Goal: Task Accomplishment & Management: Use online tool/utility

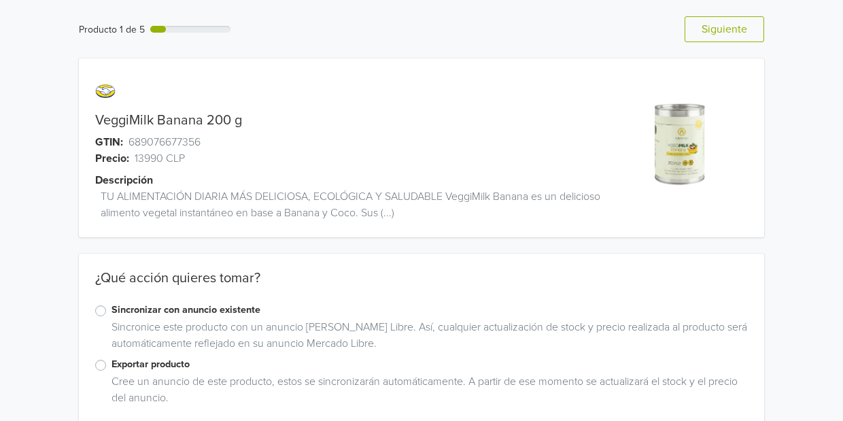
scroll to position [22, 0]
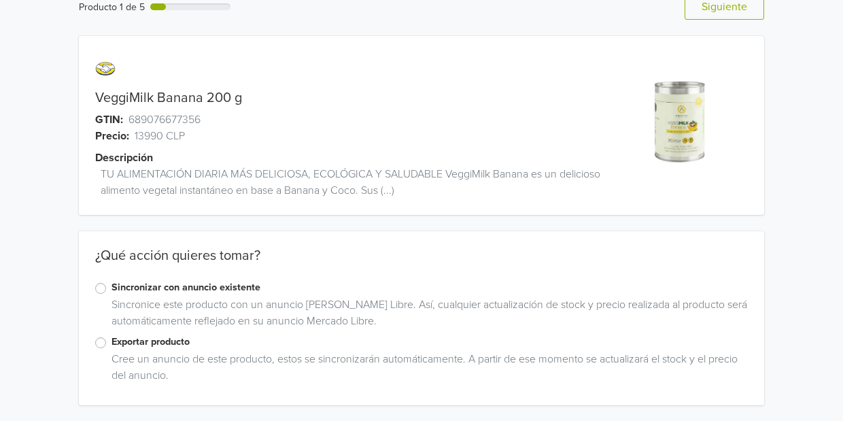
click at [112, 341] on label "Exportar producto" at bounding box center [430, 342] width 637 height 15
click at [0, 0] on input "Exportar producto" at bounding box center [0, 0] width 0 height 0
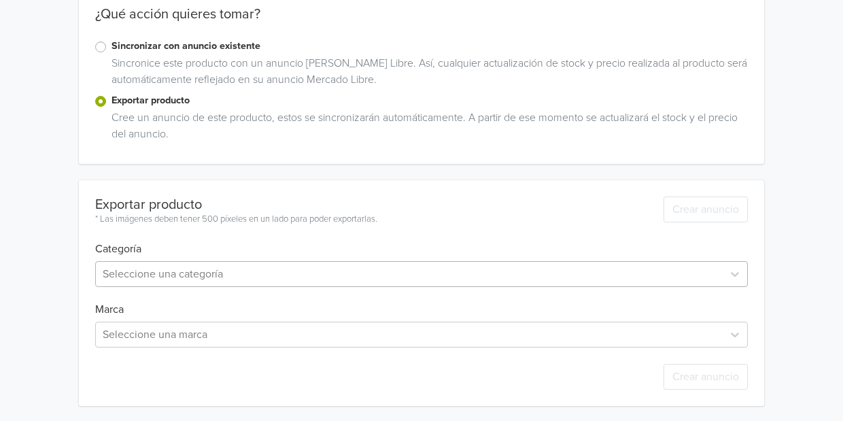
scroll to position [264, 0]
click at [168, 270] on div at bounding box center [409, 274] width 613 height 19
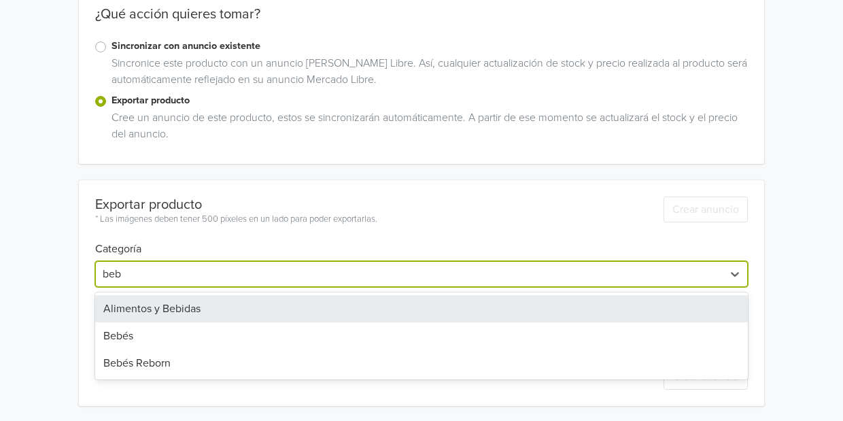
type input "beb"
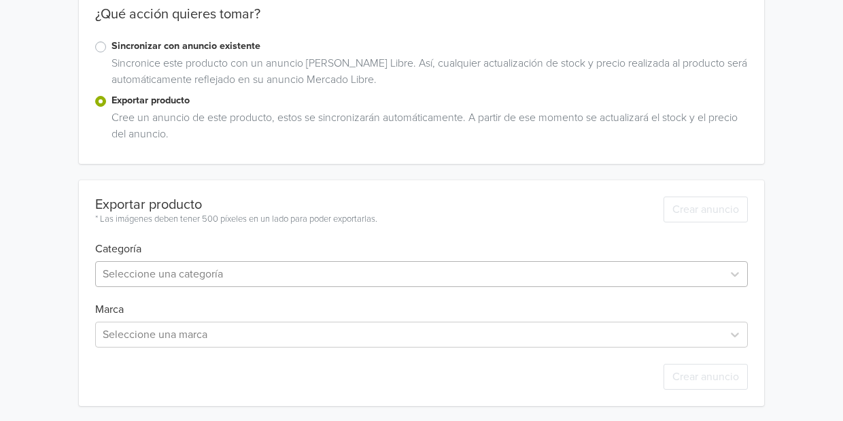
drag, startPoint x: 160, startPoint y: 304, endPoint x: 131, endPoint y: 279, distance: 39.1
click at [131, 279] on div at bounding box center [409, 274] width 613 height 19
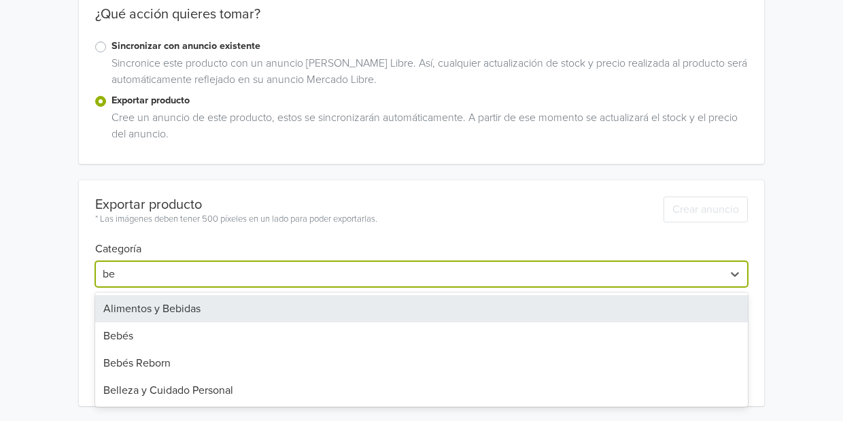
type input "beb"
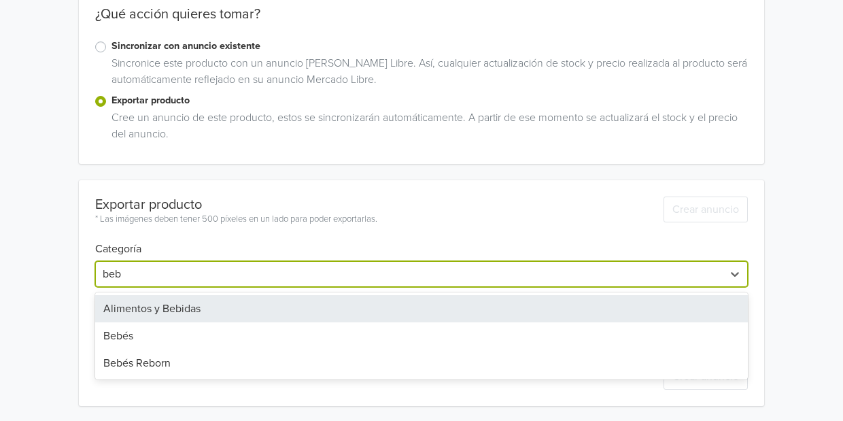
click at [131, 301] on div "Alimentos y Bebidas" at bounding box center [421, 308] width 653 height 27
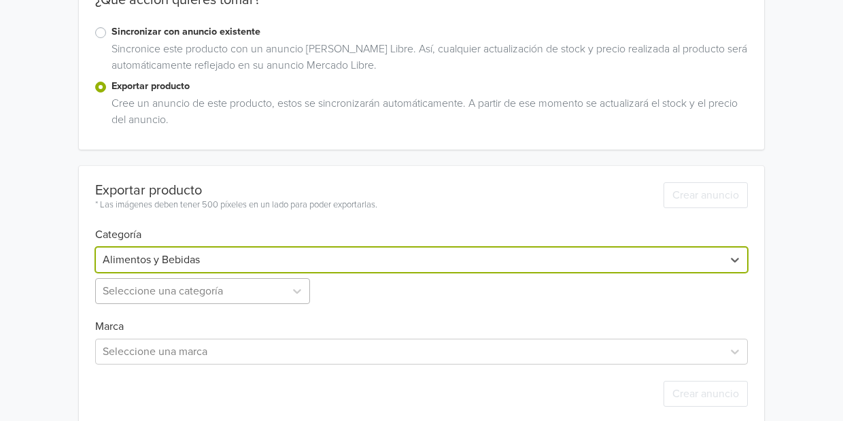
scroll to position [296, 0]
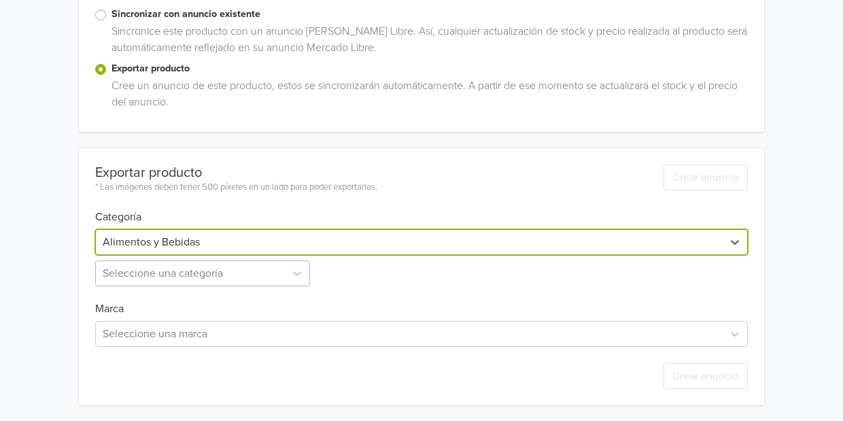
click at [151, 286] on div "Seleccione una categoría" at bounding box center [204, 273] width 218 height 26
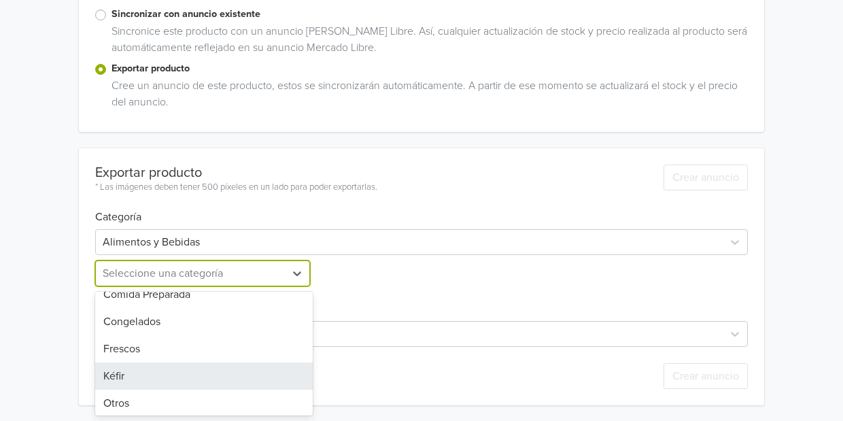
scroll to position [68, 0]
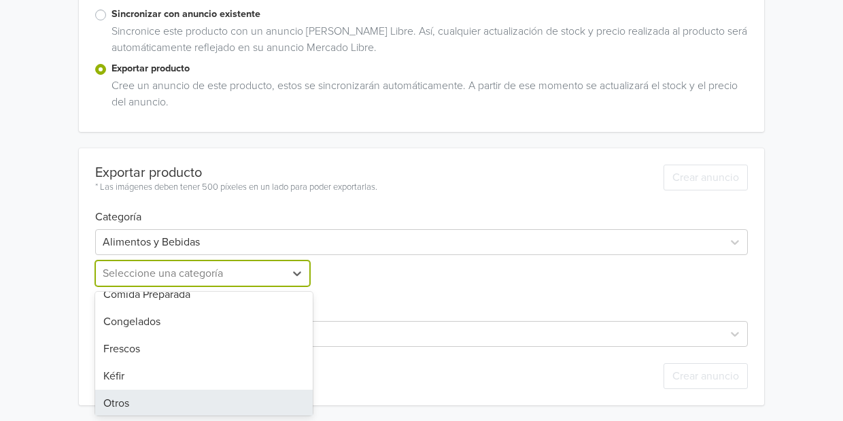
click at [182, 403] on div "Otros" at bounding box center [204, 403] width 218 height 27
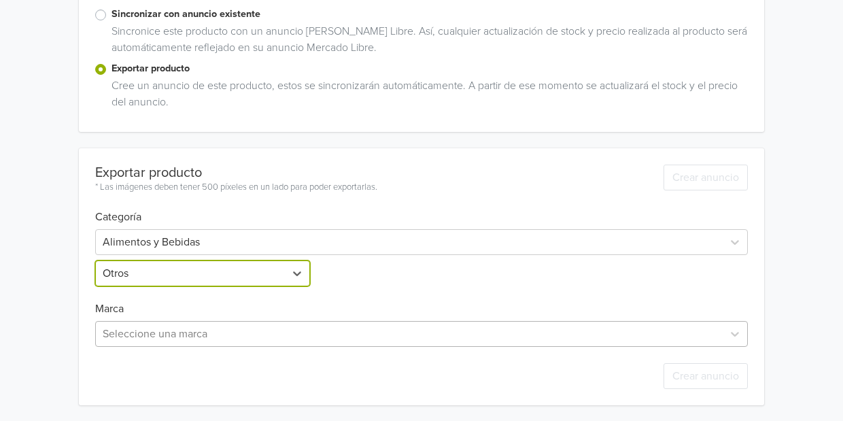
click at [199, 322] on div "Seleccione una marca" at bounding box center [409, 334] width 627 height 24
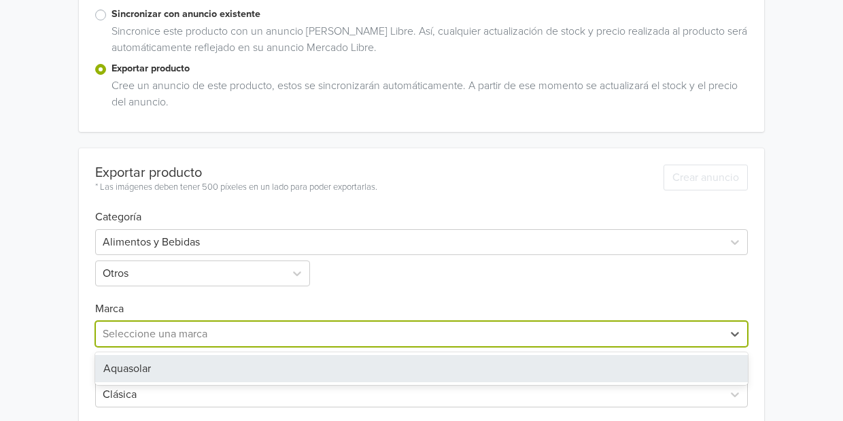
click at [190, 358] on div "Aquasolar" at bounding box center [421, 368] width 653 height 27
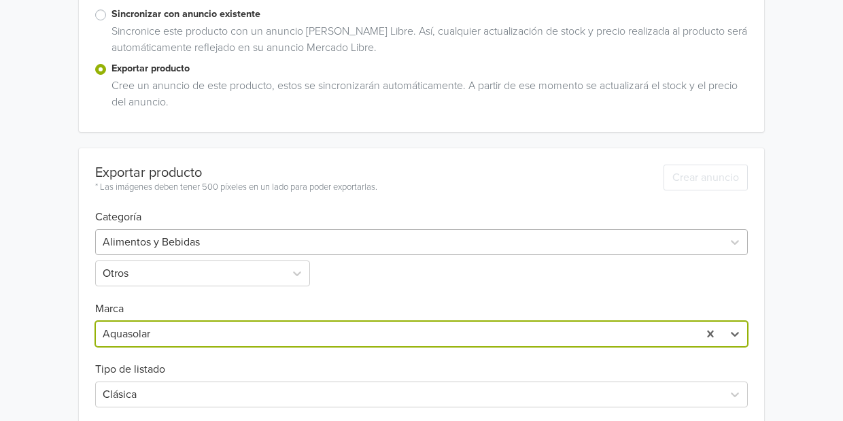
scroll to position [541, 0]
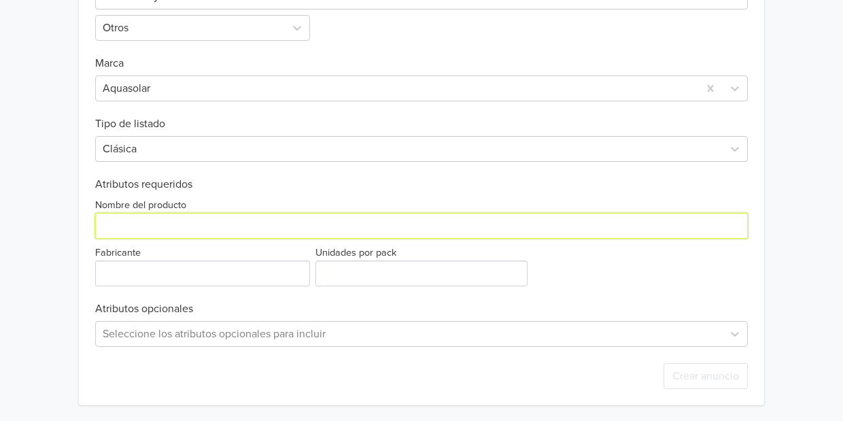
click at [256, 222] on input "Nombre del producto" at bounding box center [421, 226] width 653 height 26
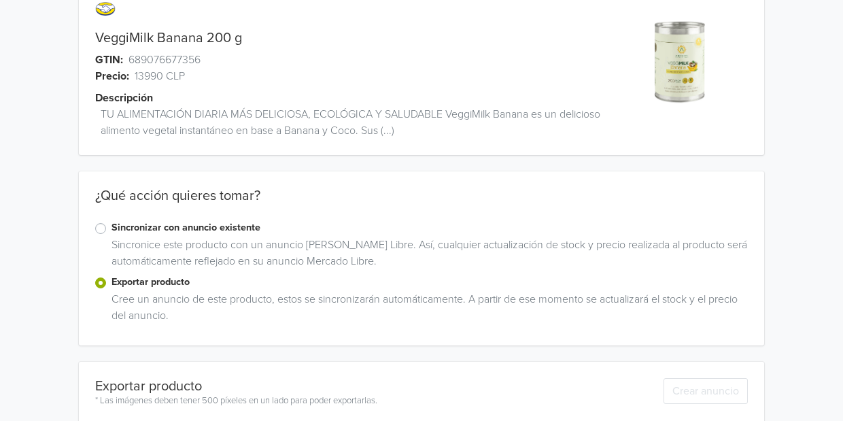
scroll to position [82, 0]
drag, startPoint x: 241, startPoint y: 37, endPoint x: 95, endPoint y: 40, distance: 146.3
click at [95, 40] on link "VeggiMilk Banana 200 g" at bounding box center [168, 38] width 147 height 16
copy link "VeggiMilk Banana 200 g"
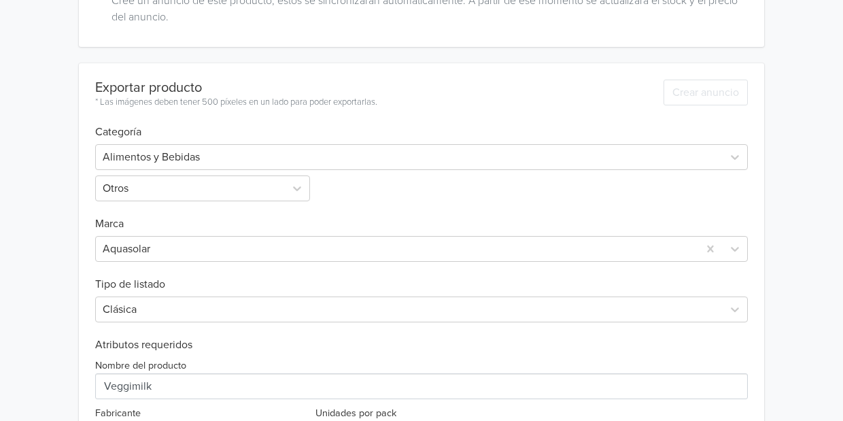
scroll to position [541, 0]
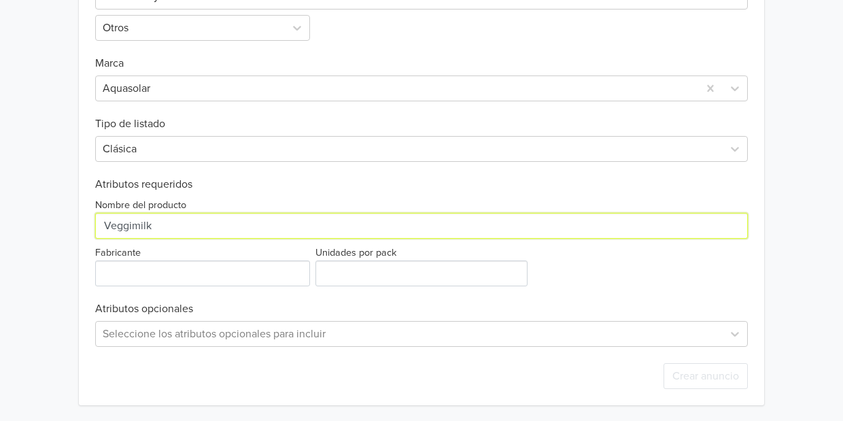
click at [120, 231] on input "Nombre del producto" at bounding box center [421, 226] width 653 height 26
paste input "VeggiMilk Banana 200 g"
type input "VeggiMilk Banana 200 g"
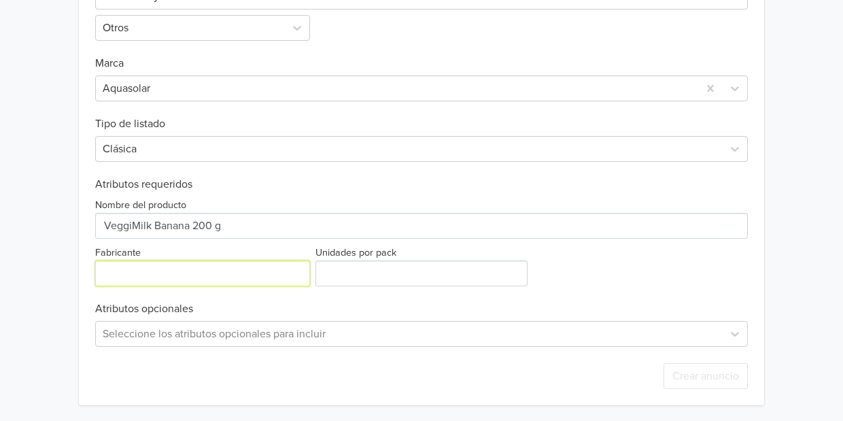
click at [118, 265] on input "Fabricante" at bounding box center [202, 273] width 215 height 26
type input "Aquasolar"
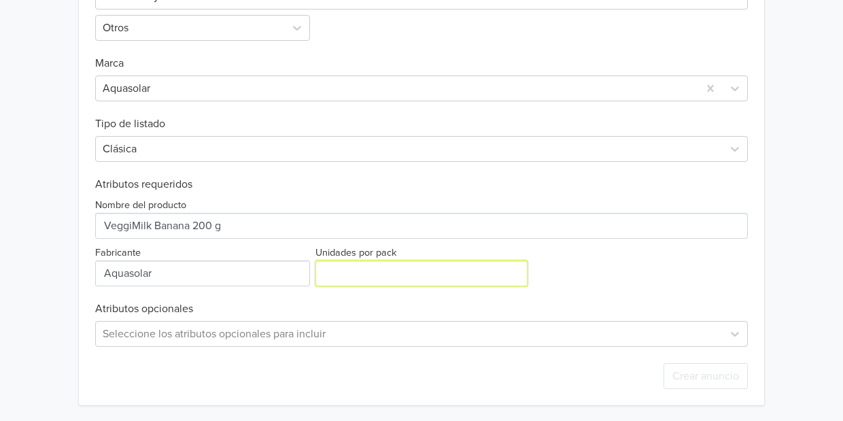
click at [364, 277] on input "Unidades por pack" at bounding box center [422, 273] width 212 height 26
type input "1"
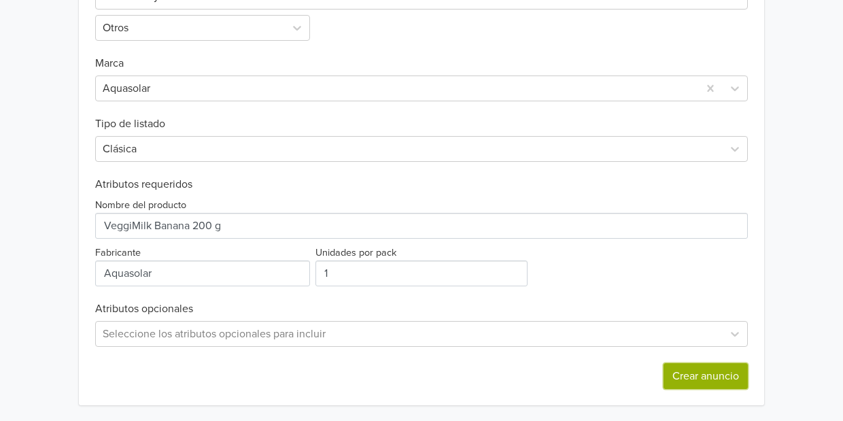
click at [679, 372] on button "Crear anuncio" at bounding box center [706, 376] width 84 height 26
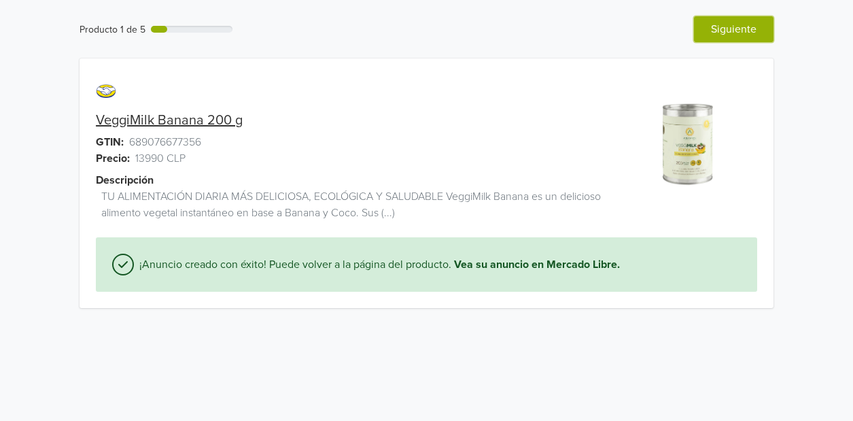
click at [747, 35] on button "Siguiente" at bounding box center [734, 29] width 80 height 26
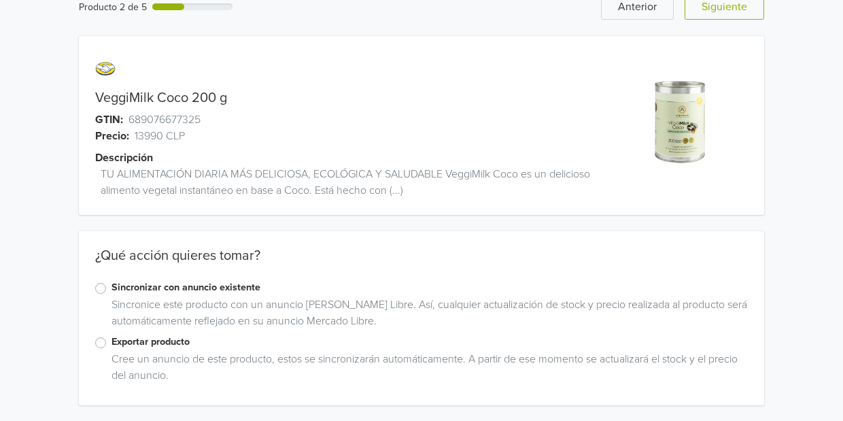
scroll to position [22, 0]
click at [112, 344] on label "Exportar producto" at bounding box center [430, 342] width 637 height 15
click at [0, 0] on input "Exportar producto" at bounding box center [0, 0] width 0 height 0
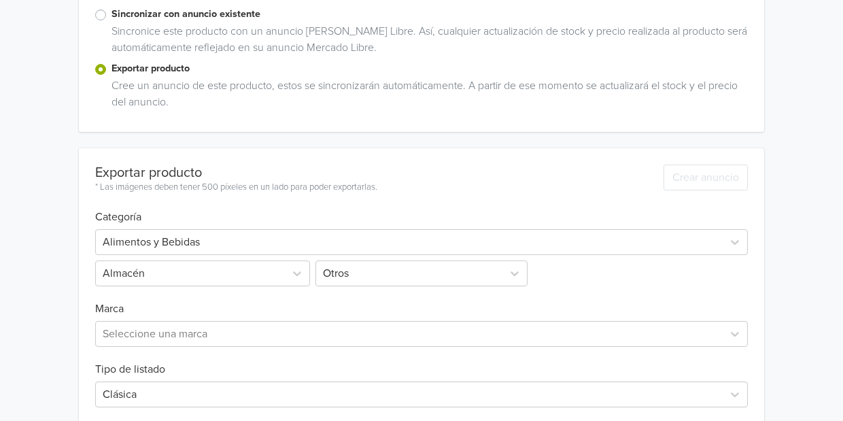
scroll to position [374, 0]
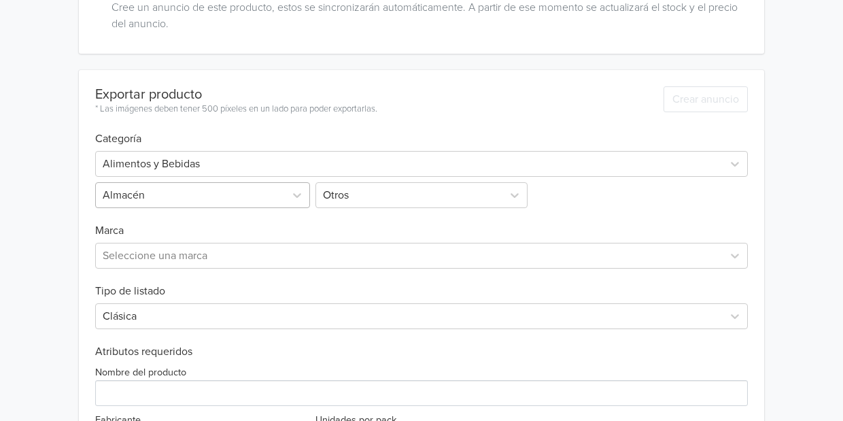
click at [280, 194] on div "Almacén" at bounding box center [190, 195] width 189 height 24
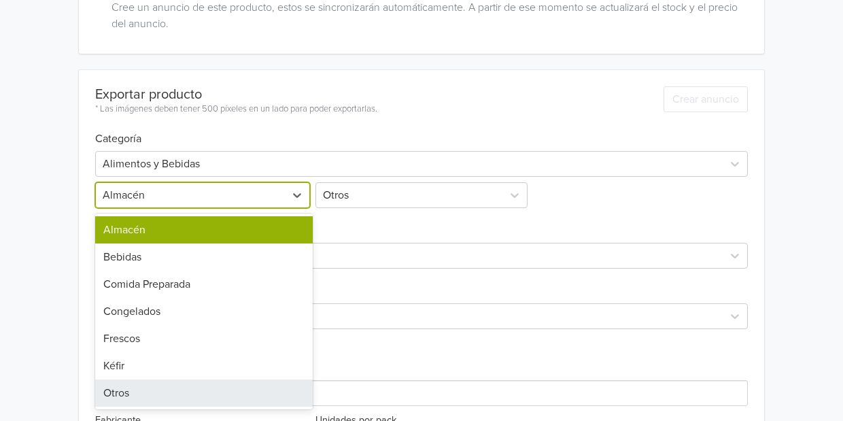
click at [139, 391] on div "Otros" at bounding box center [204, 392] width 218 height 27
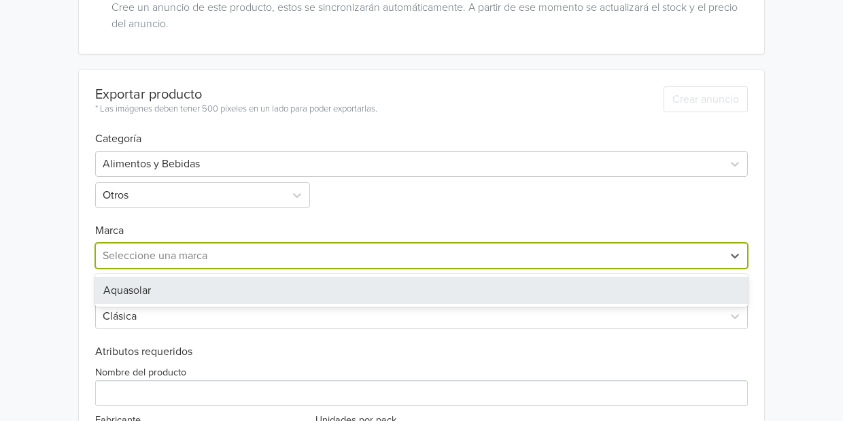
click at [200, 258] on div at bounding box center [409, 255] width 613 height 19
click at [171, 282] on div "Aquasolar" at bounding box center [421, 290] width 653 height 27
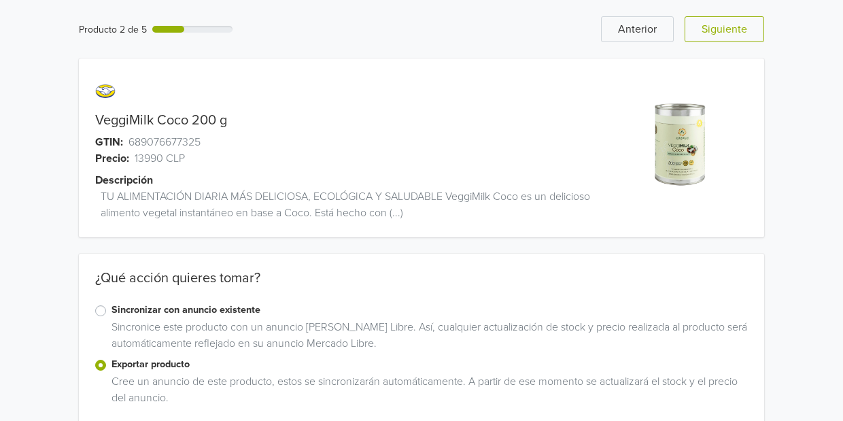
scroll to position [0, 0]
drag, startPoint x: 228, startPoint y: 120, endPoint x: 96, endPoint y: 118, distance: 131.9
click at [96, 118] on link "VeggiMilk Coco 200 g" at bounding box center [161, 120] width 132 height 16
copy link "VeggiMilk Coco 200 g"
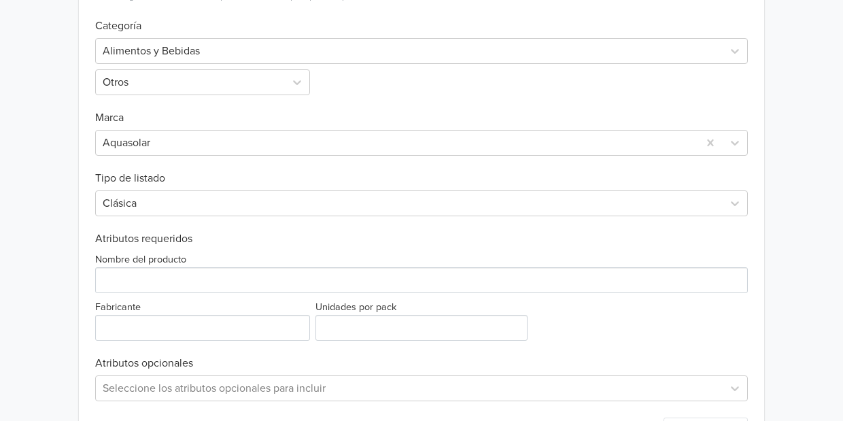
scroll to position [541, 0]
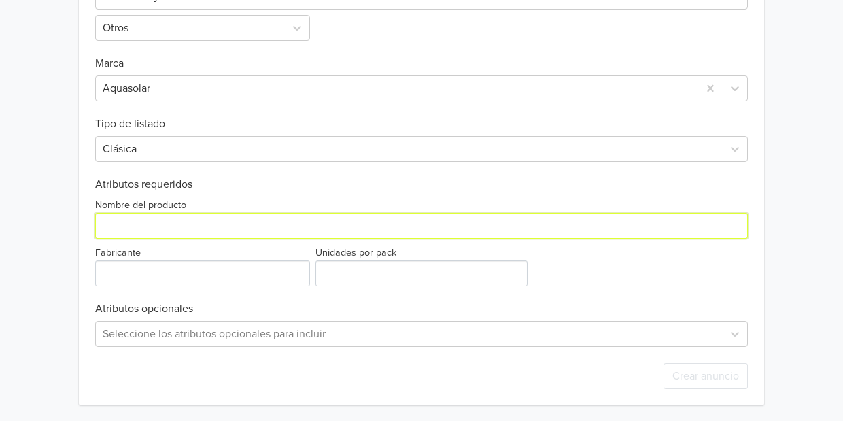
click at [188, 225] on input "Nombre del producto" at bounding box center [421, 226] width 653 height 26
paste input "VeggiMilk Coco 200 g"
type input "VeggiMilk Coco 200 g"
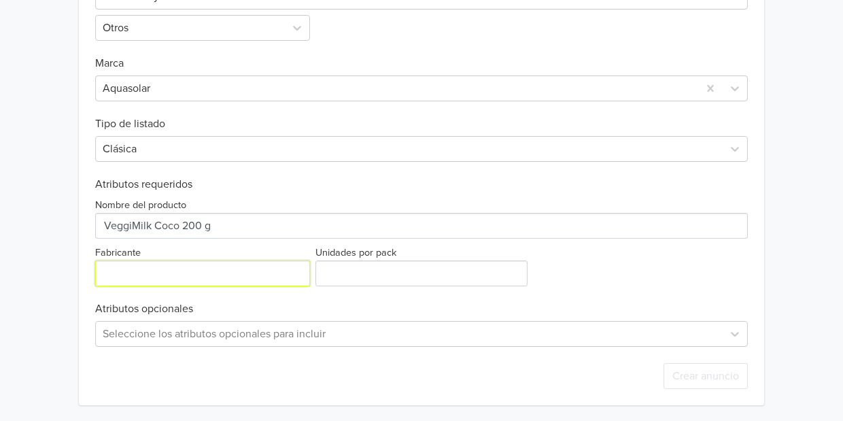
click at [131, 283] on input "Fabricante" at bounding box center [202, 273] width 215 height 26
type input "Aquasolar"
click at [354, 255] on label "Unidades por pack" at bounding box center [356, 253] width 81 height 15
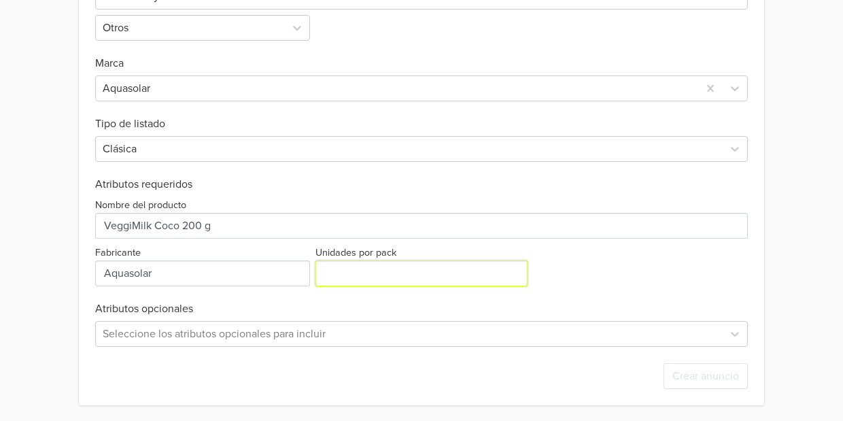
click at [354, 260] on input "Unidades por pack" at bounding box center [422, 273] width 212 height 26
type input "1"
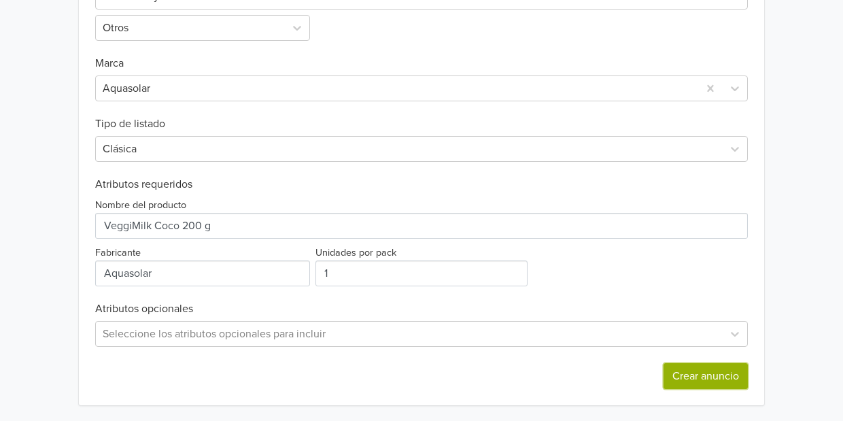
click at [695, 383] on button "Crear anuncio" at bounding box center [706, 376] width 84 height 26
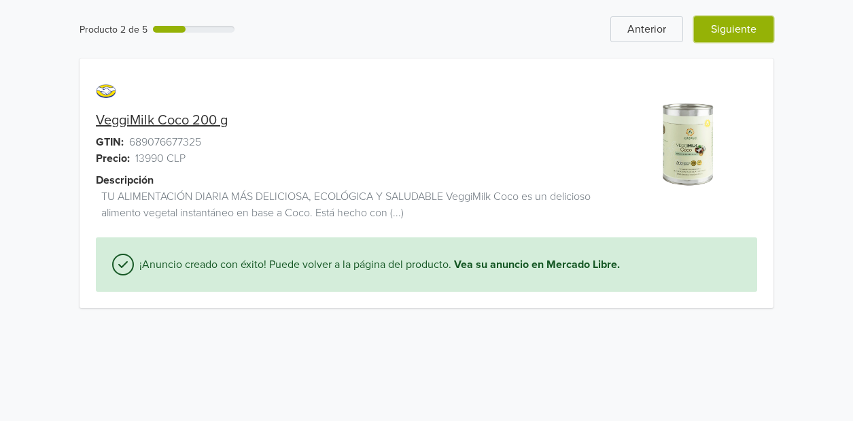
click at [721, 37] on button "Siguiente" at bounding box center [734, 29] width 80 height 26
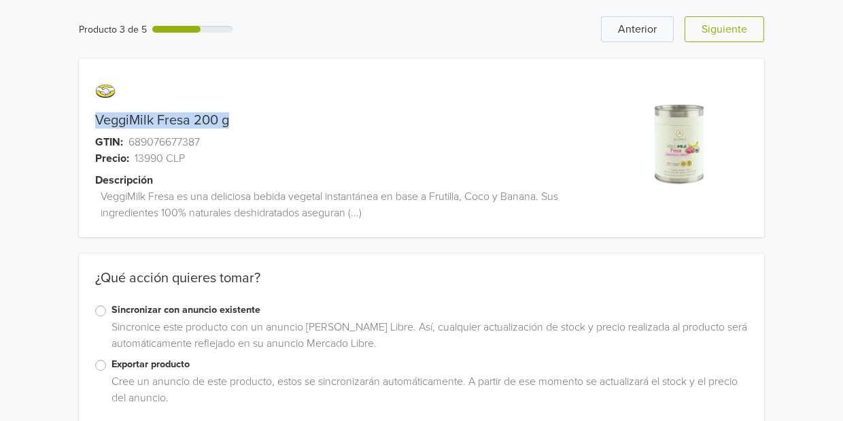
drag, startPoint x: 236, startPoint y: 115, endPoint x: 82, endPoint y: 121, distance: 154.5
click at [82, 121] on div "VeggiMilk Fresa 200 g" at bounding box center [336, 120] width 514 height 16
copy link "VeggiMilk Fresa 200 g"
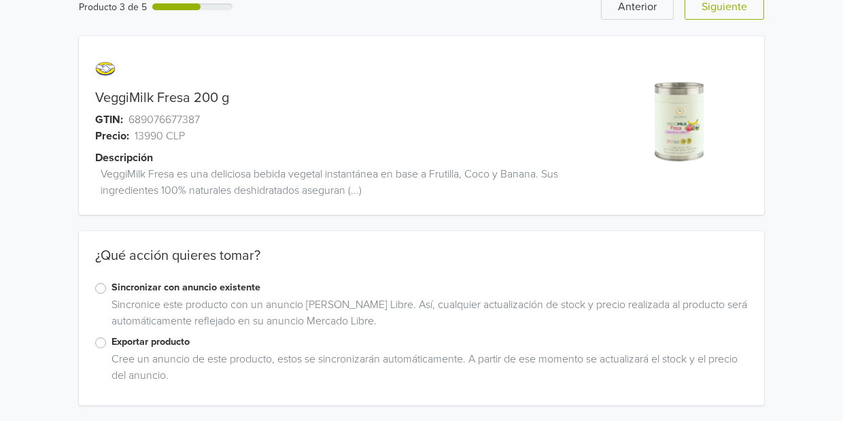
click at [112, 341] on label "Exportar producto" at bounding box center [430, 342] width 637 height 15
click at [0, 0] on input "Exportar producto" at bounding box center [0, 0] width 0 height 0
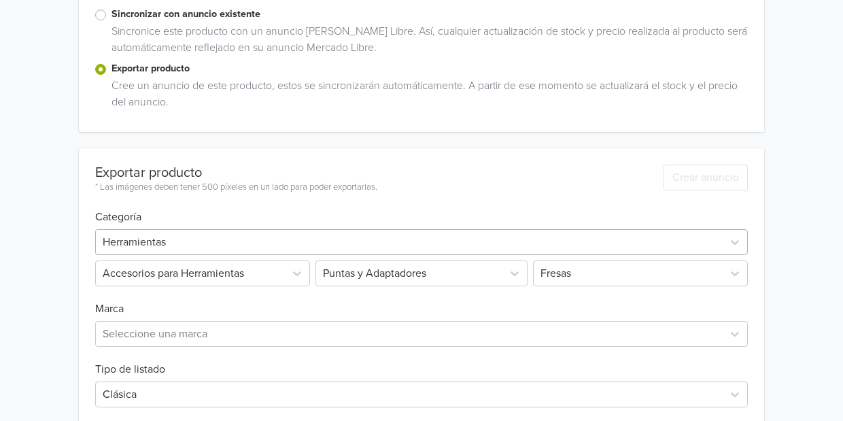
scroll to position [344, 0]
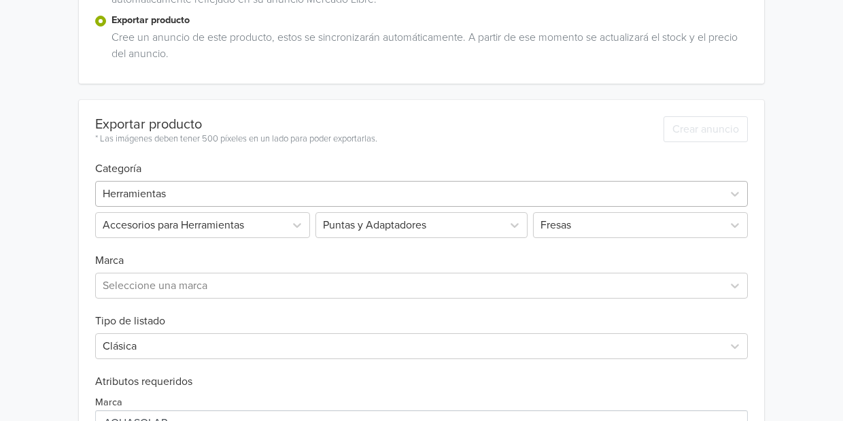
click at [199, 207] on div "Herramientas" at bounding box center [421, 194] width 653 height 26
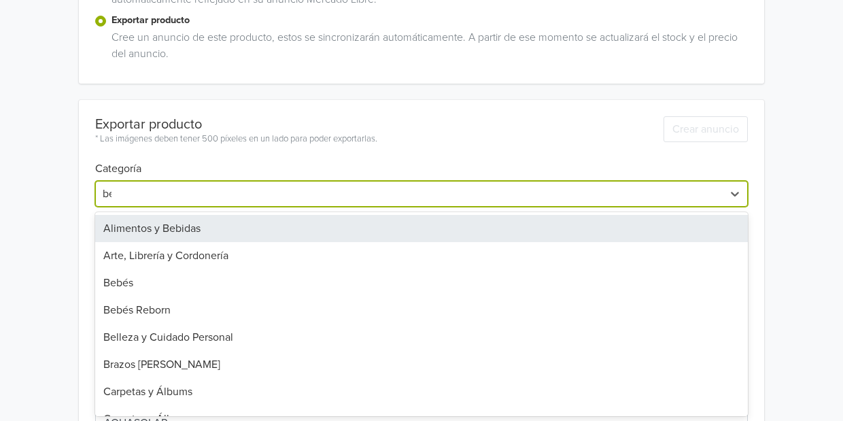
type input "beb"
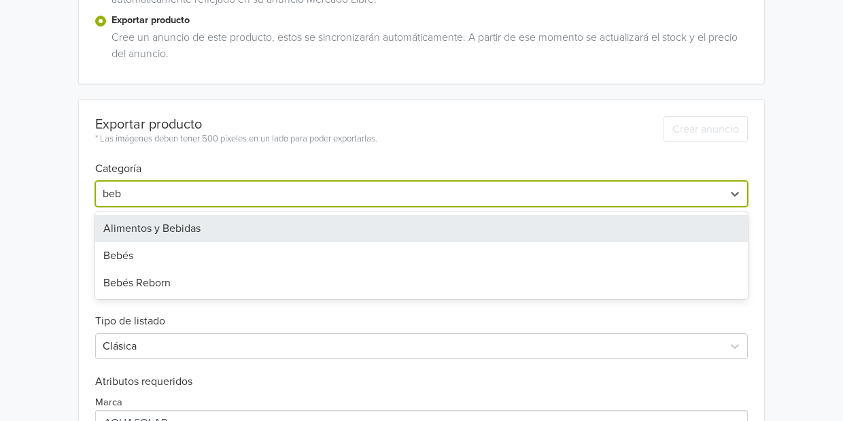
click at [180, 216] on div "Alimentos y Bebidas" at bounding box center [421, 228] width 653 height 27
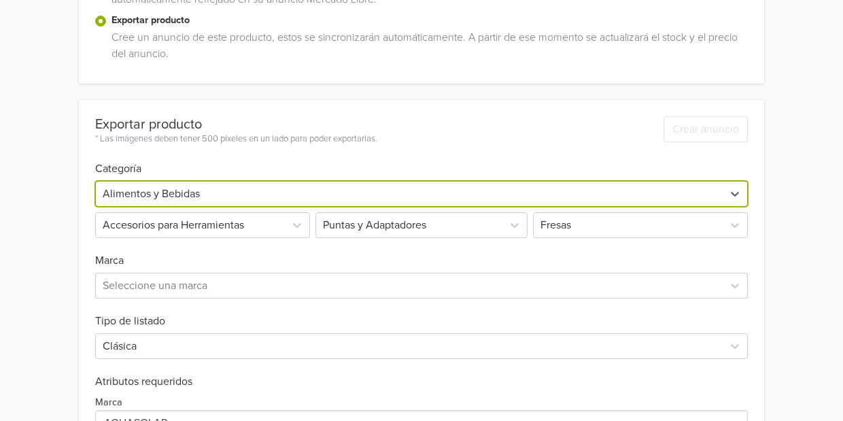
scroll to position [296, 0]
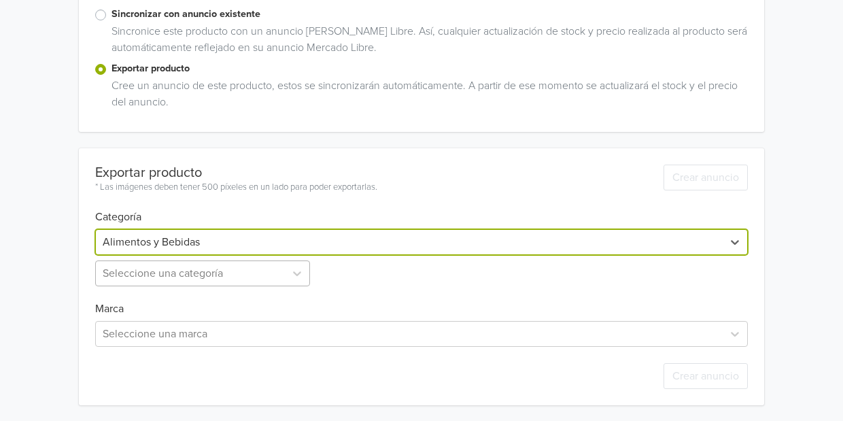
click at [139, 277] on div at bounding box center [190, 273] width 175 height 19
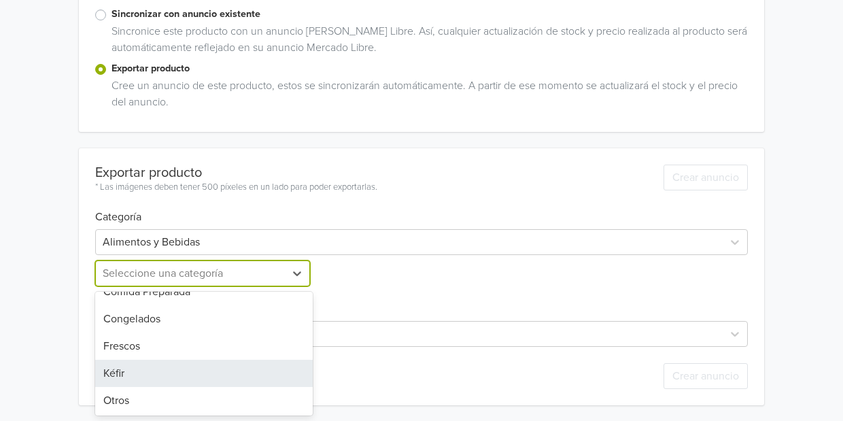
scroll to position [71, 0]
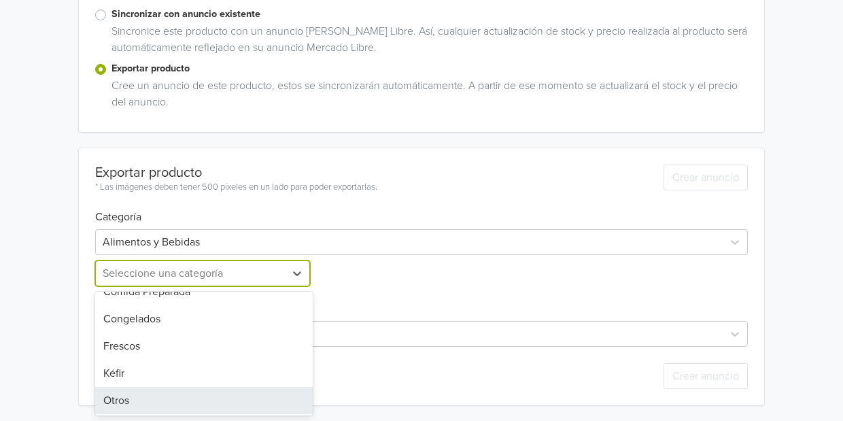
click at [117, 402] on div "Otros" at bounding box center [204, 400] width 218 height 27
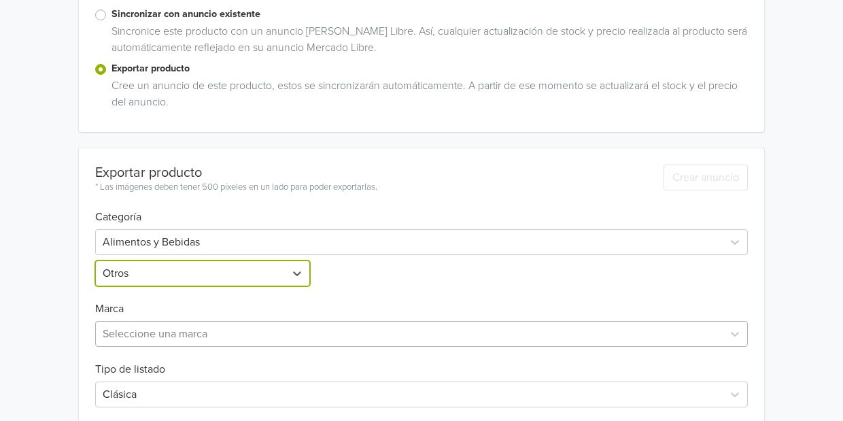
click at [137, 330] on div at bounding box center [409, 333] width 613 height 19
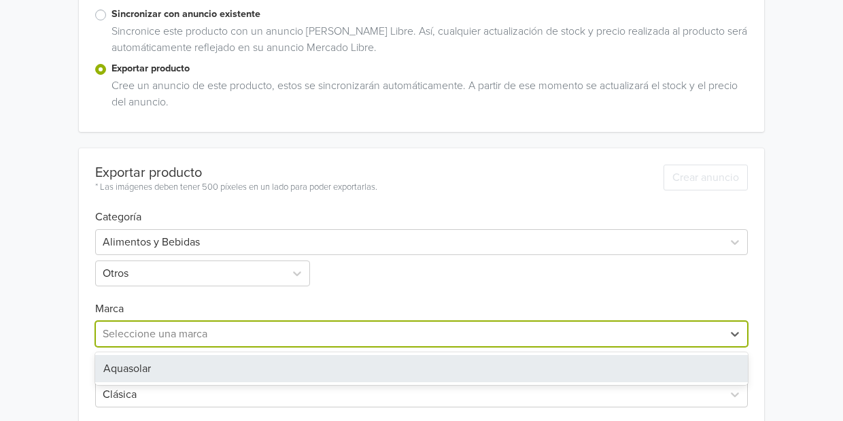
click at [128, 363] on div "Aquasolar" at bounding box center [421, 368] width 653 height 27
click at [128, 363] on h6 "Tipo de listado" at bounding box center [421, 361] width 653 height 29
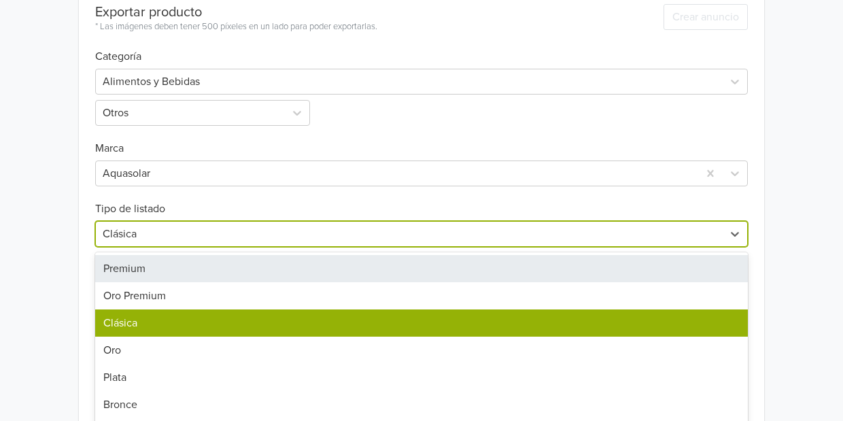
scroll to position [489, 0]
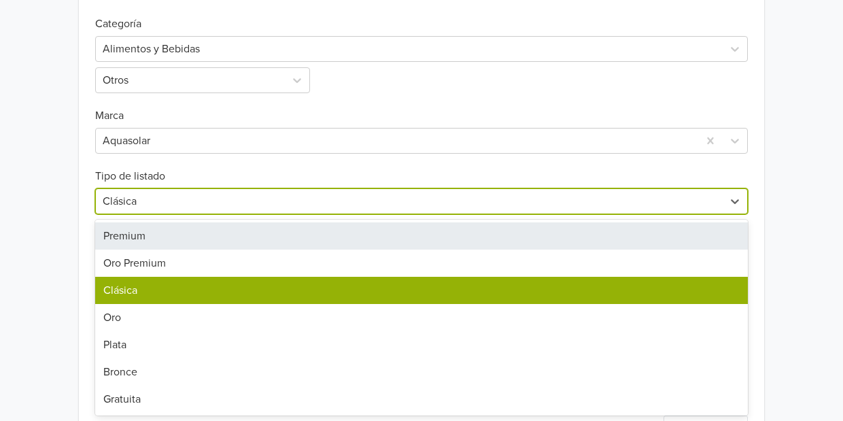
click at [151, 214] on div "7 results available. Use Up and Down to choose options, press Enter to select t…" at bounding box center [421, 201] width 653 height 26
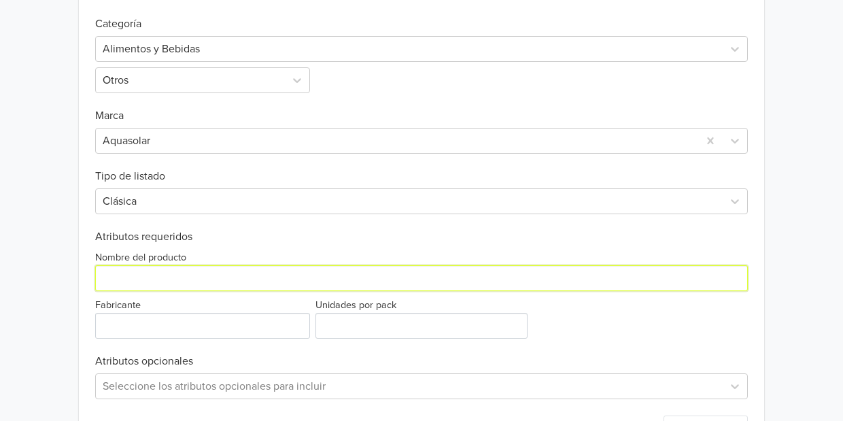
click at [112, 273] on input "Nombre del producto" at bounding box center [421, 278] width 653 height 26
paste input "VeggiMilk Fresa 200 g"
type input "VeggiMilk Fresa 200 g"
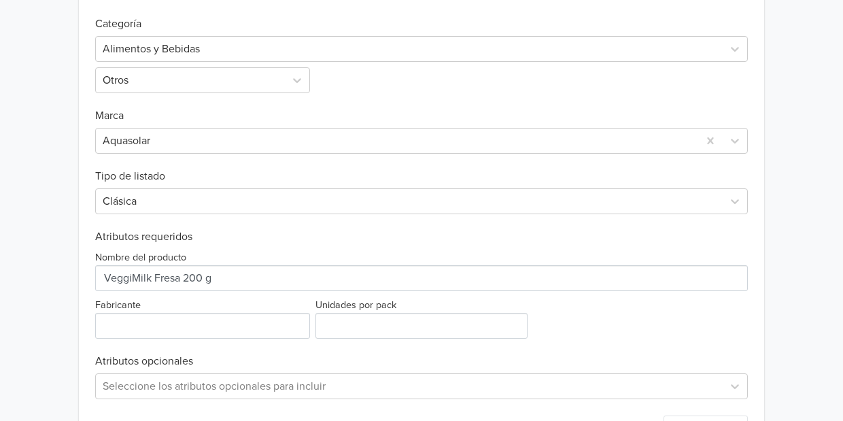
click at [120, 311] on label "Fabricante" at bounding box center [118, 305] width 46 height 15
click at [120, 313] on input "Fabricante" at bounding box center [202, 326] width 215 height 26
click at [118, 318] on input "Fabricante" at bounding box center [202, 326] width 215 height 26
type input "Aquasolar"
click at [324, 324] on input "Unidades por pack" at bounding box center [422, 326] width 212 height 26
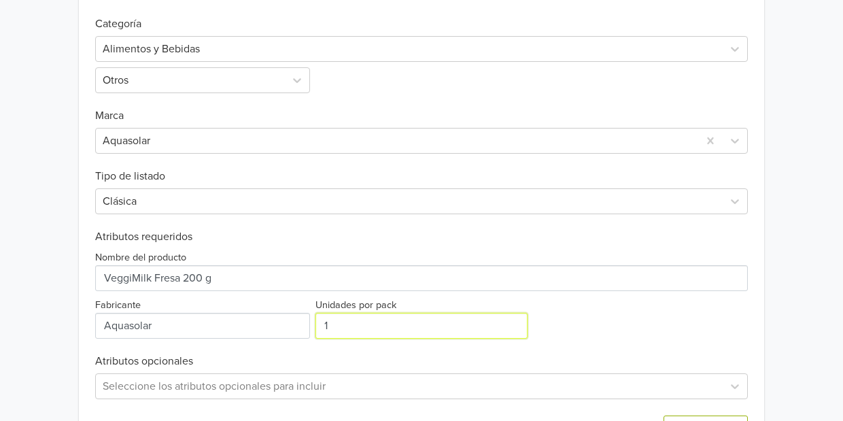
type input "1"
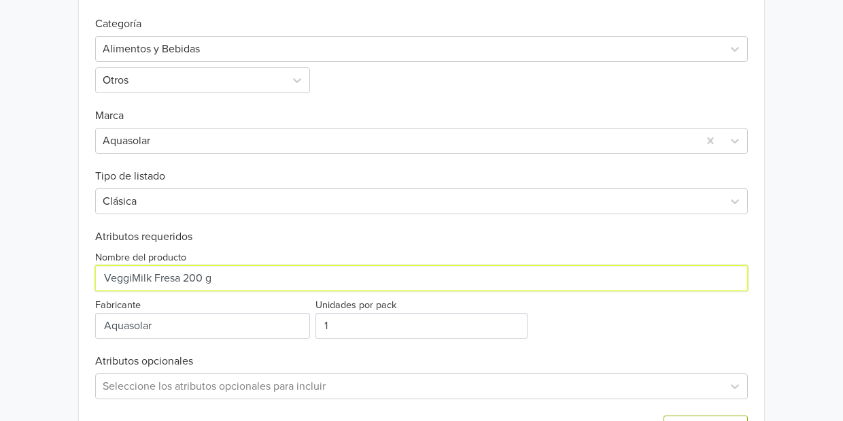
click at [356, 274] on input "Nombre del producto" at bounding box center [421, 278] width 653 height 26
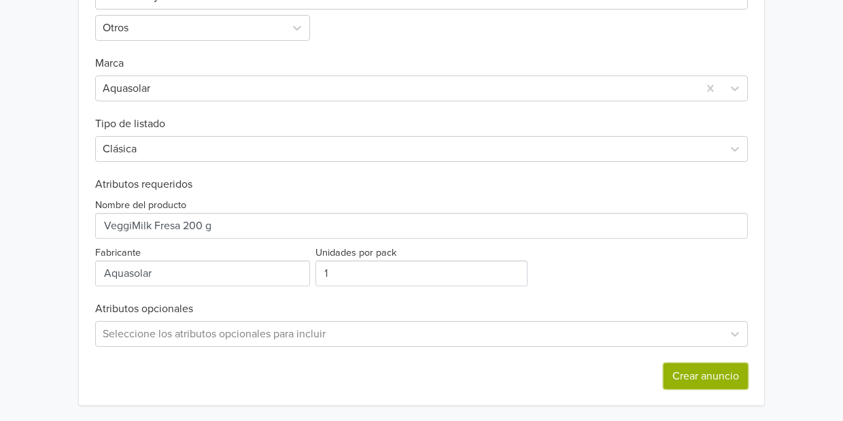
click at [722, 378] on button "Crear anuncio" at bounding box center [706, 376] width 84 height 26
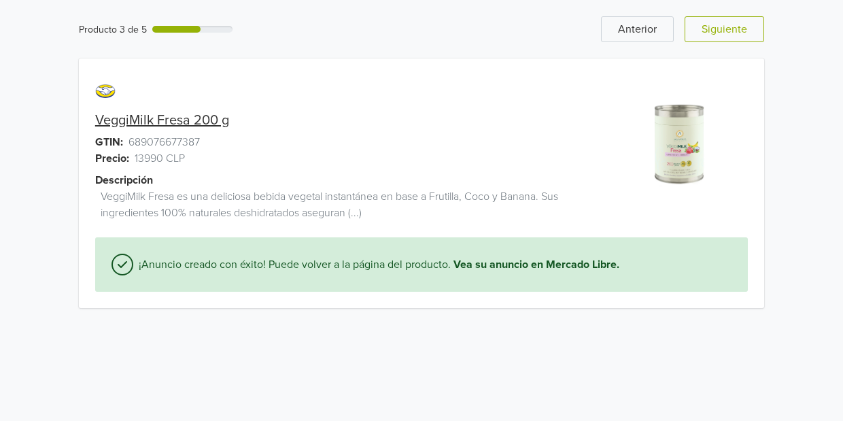
scroll to position [0, 0]
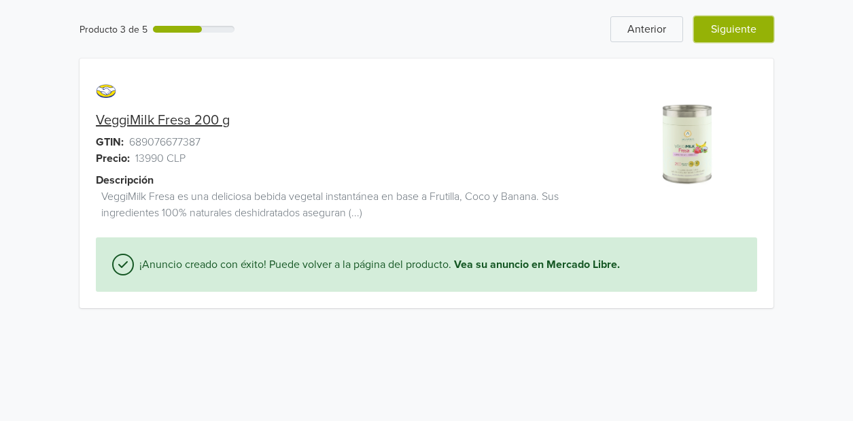
click at [725, 31] on button "Siguiente" at bounding box center [734, 29] width 80 height 26
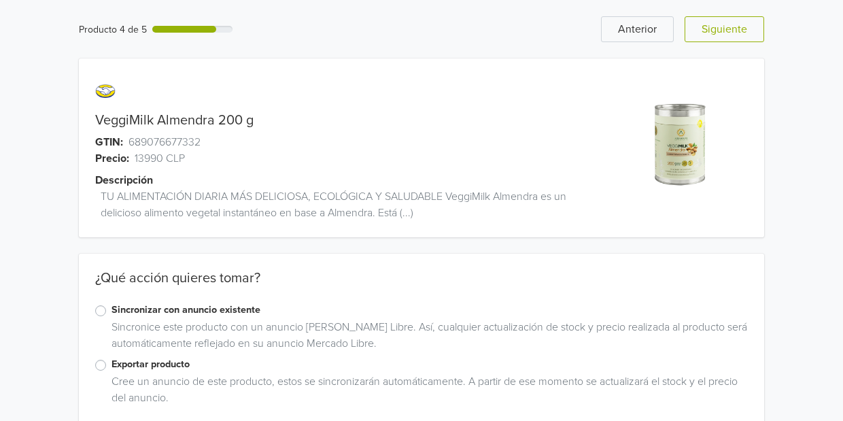
scroll to position [3, 0]
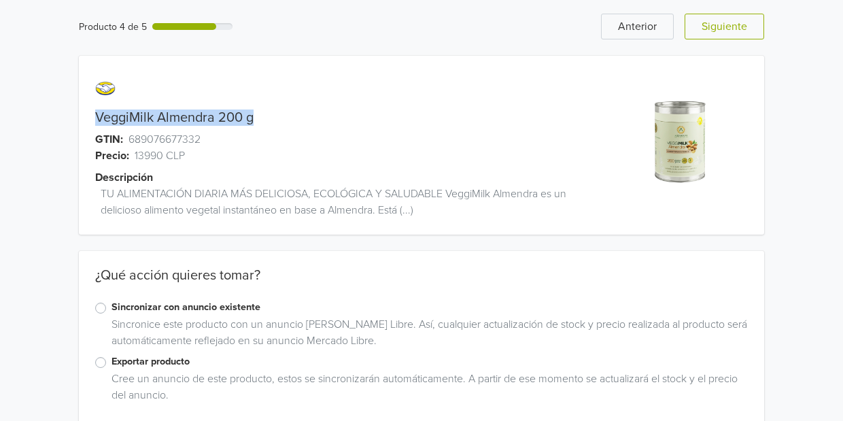
drag, startPoint x: 261, startPoint y: 114, endPoint x: 130, endPoint y: 105, distance: 131.5
click at [130, 105] on div "VeggiMilk Almendra 200 g GTIN: 689076677332 Precio: 13990 CLP Descripción TU AL…" at bounding box center [336, 153] width 514 height 163
copy div "VeggiMilk Almendra 200 g"
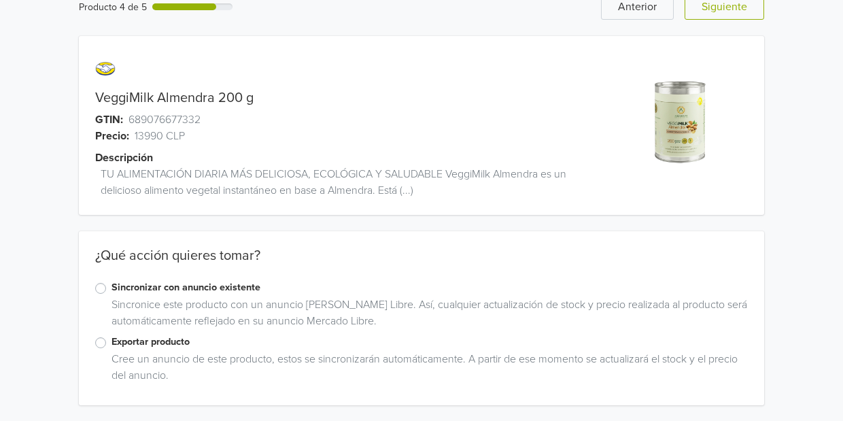
click at [112, 345] on label "Exportar producto" at bounding box center [430, 342] width 637 height 15
click at [0, 0] on input "Exportar producto" at bounding box center [0, 0] width 0 height 0
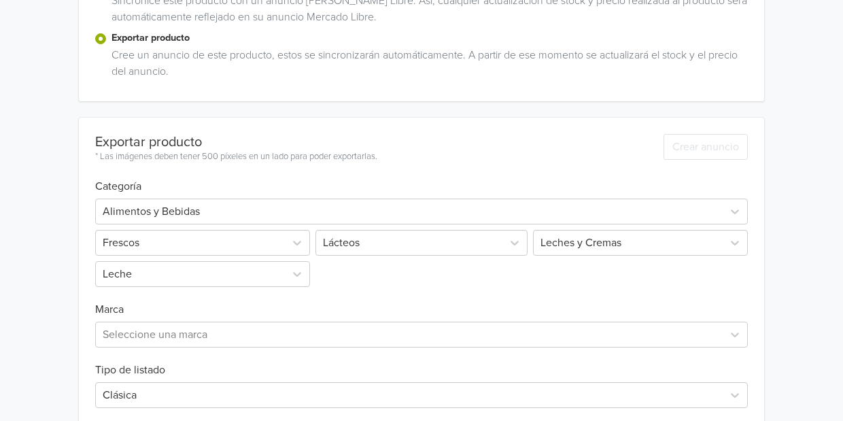
scroll to position [390, 0]
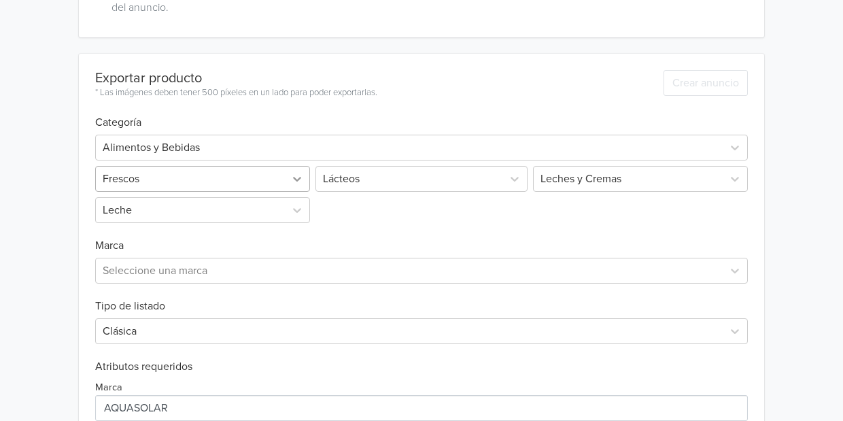
click at [287, 174] on div at bounding box center [297, 179] width 24 height 24
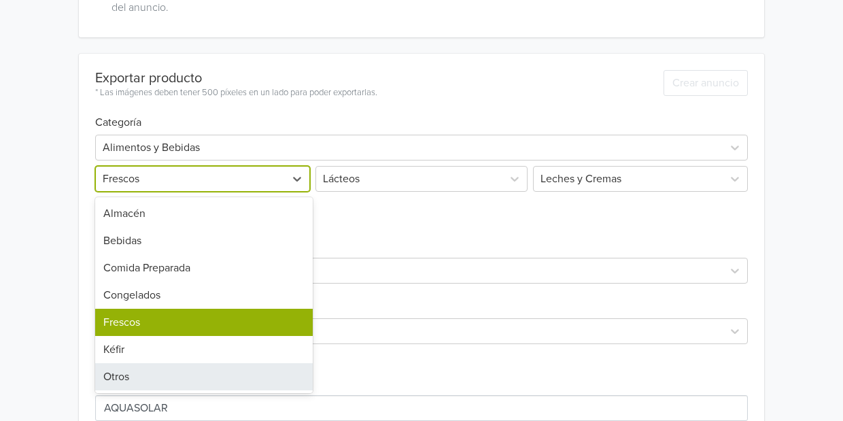
click at [136, 377] on div "Otros" at bounding box center [204, 376] width 218 height 27
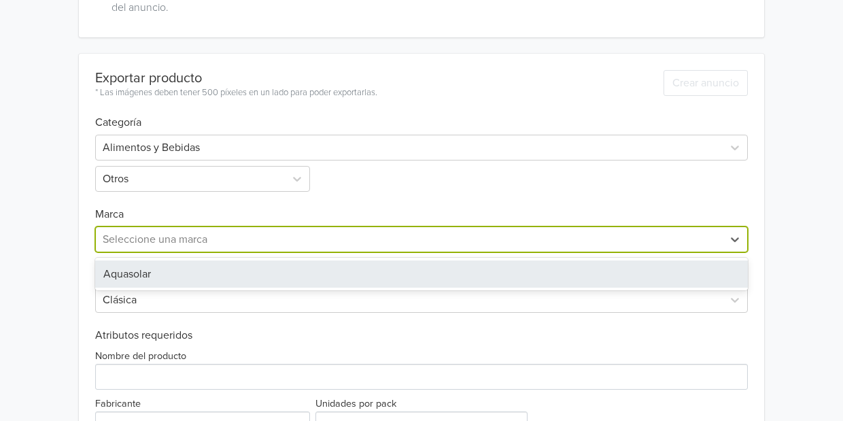
click at [297, 238] on div at bounding box center [409, 239] width 613 height 19
click at [259, 268] on div "Aquasolar" at bounding box center [421, 273] width 653 height 27
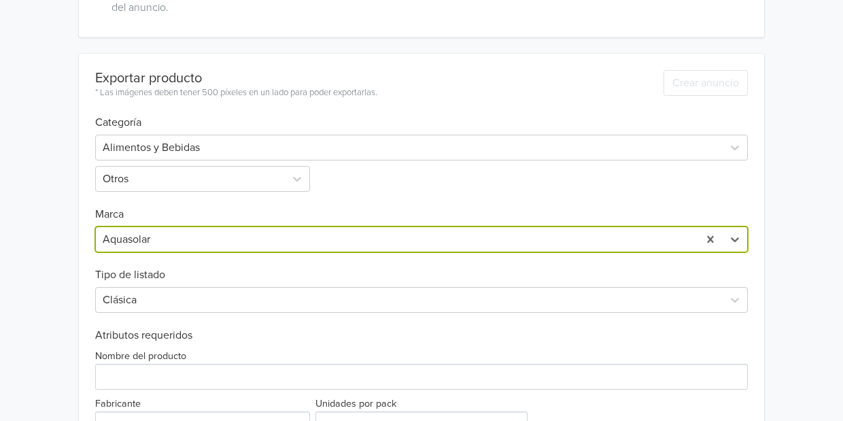
scroll to position [453, 0]
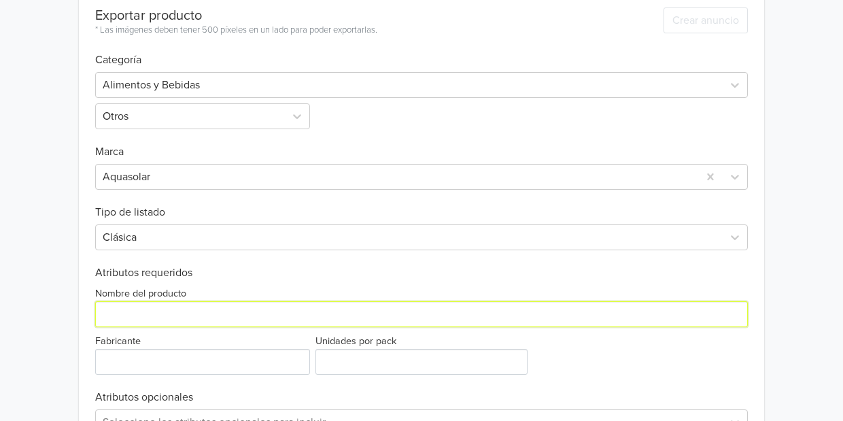
click at [153, 321] on input "Nombre del producto" at bounding box center [421, 314] width 653 height 26
paste input "VeggiMilk Almendra 200 g"
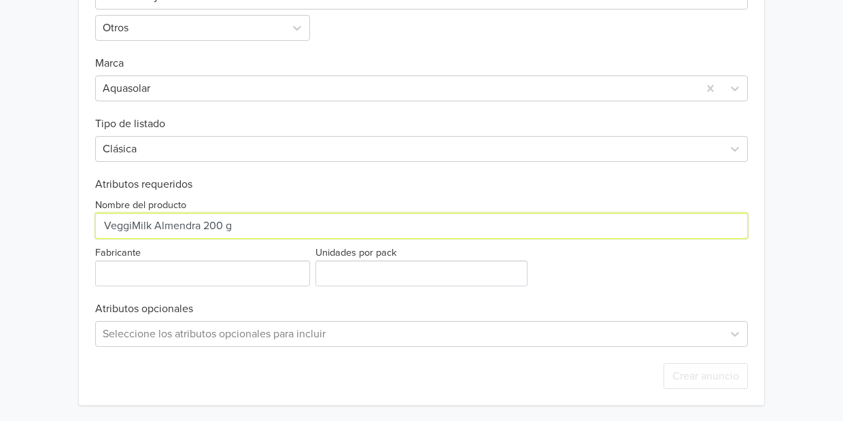
type input "VeggiMilk Almendra 200 g"
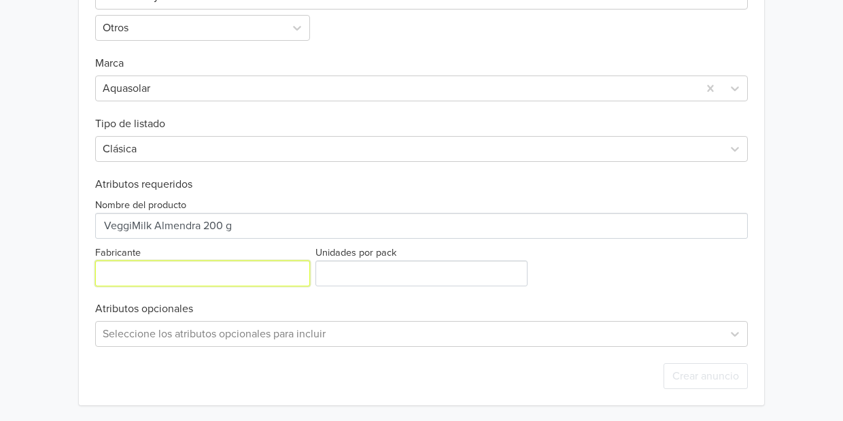
click at [239, 274] on input "Fabricante" at bounding box center [202, 273] width 215 height 26
type input "Aquasolar"
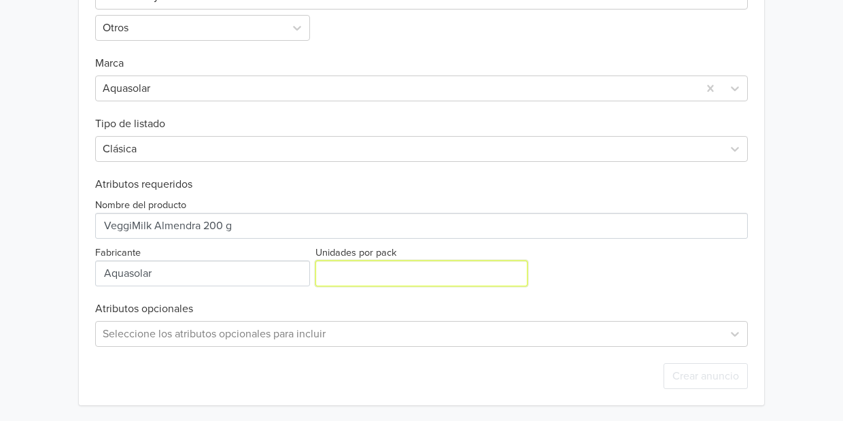
click at [358, 277] on input "Unidades por pack" at bounding box center [422, 273] width 212 height 26
type input "1"
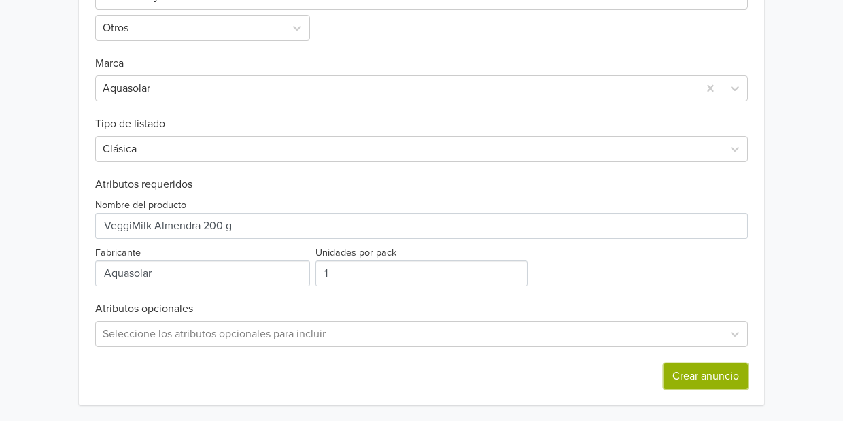
click at [696, 365] on button "Crear anuncio" at bounding box center [706, 376] width 84 height 26
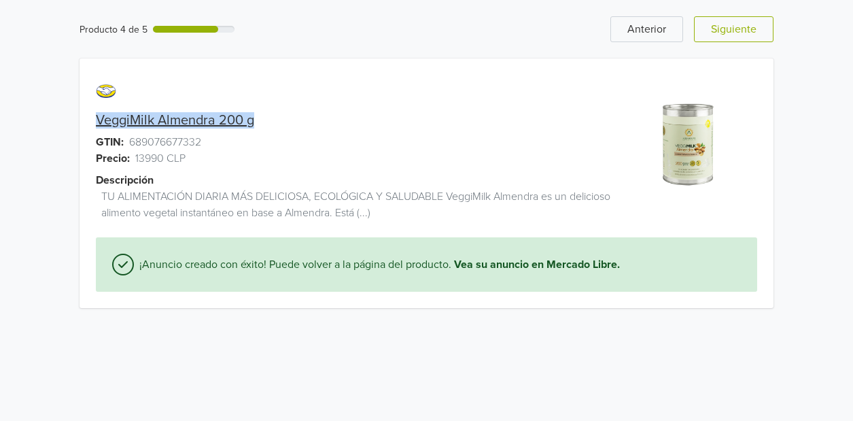
drag, startPoint x: 258, startPoint y: 120, endPoint x: 174, endPoint y: 105, distance: 85.1
click at [174, 105] on div "VeggiMilk Almendra 200 g GTIN: 689076677332 Precio: 13990 CLP Descripción TU AL…" at bounding box center [340, 156] width 521 height 163
click at [707, 33] on button "Siguiente" at bounding box center [734, 29] width 80 height 26
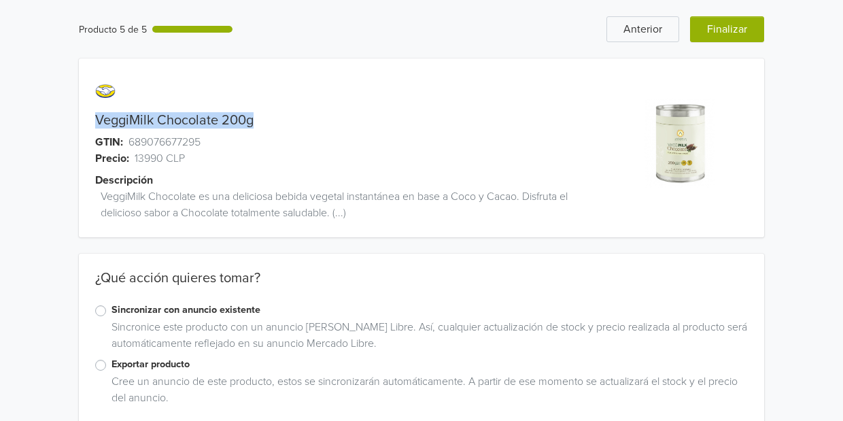
drag, startPoint x: 253, startPoint y: 116, endPoint x: 88, endPoint y: 110, distance: 165.4
click at [88, 110] on div "VeggiMilk Chocolate 200g GTIN: 689076677295 Precio: 13990 CLP Descripción Veggi…" at bounding box center [336, 156] width 514 height 163
copy div "VeggiMilk Chocolate 200g"
click at [112, 363] on label "Exportar producto" at bounding box center [430, 364] width 637 height 15
click at [0, 0] on input "Exportar producto" at bounding box center [0, 0] width 0 height 0
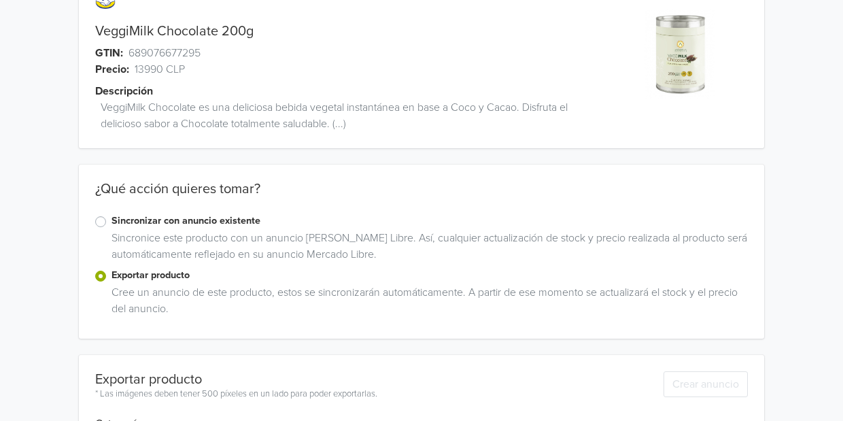
scroll to position [296, 0]
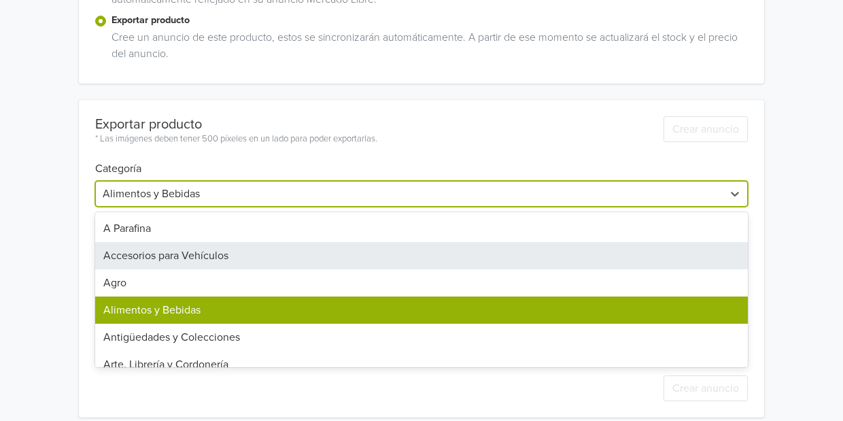
click at [184, 207] on div "43 results available. Use Up and Down to choose options, press Enter to select …" at bounding box center [421, 194] width 653 height 26
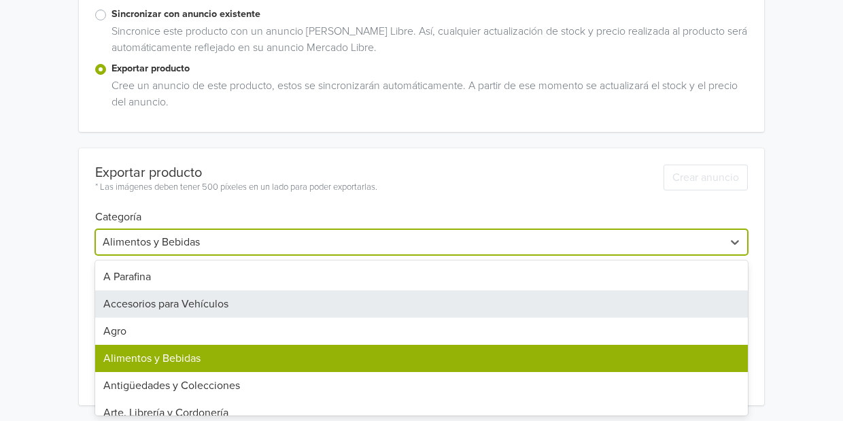
scroll to position [344, 0]
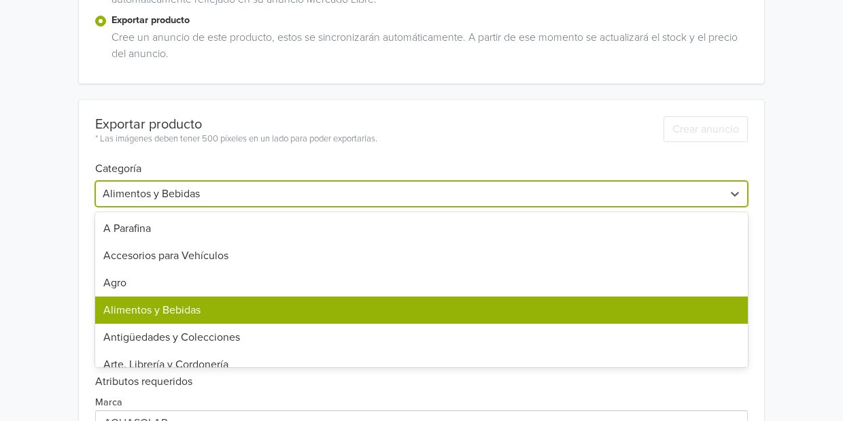
click at [160, 316] on div "Alimentos y Bebidas" at bounding box center [421, 310] width 653 height 27
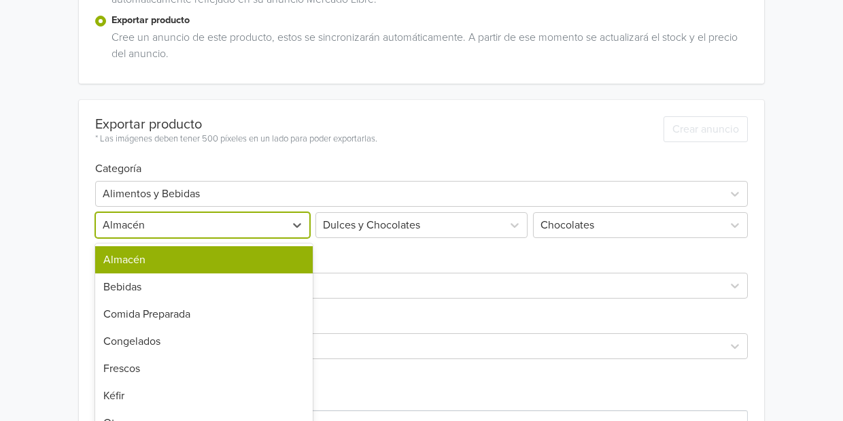
scroll to position [367, 0]
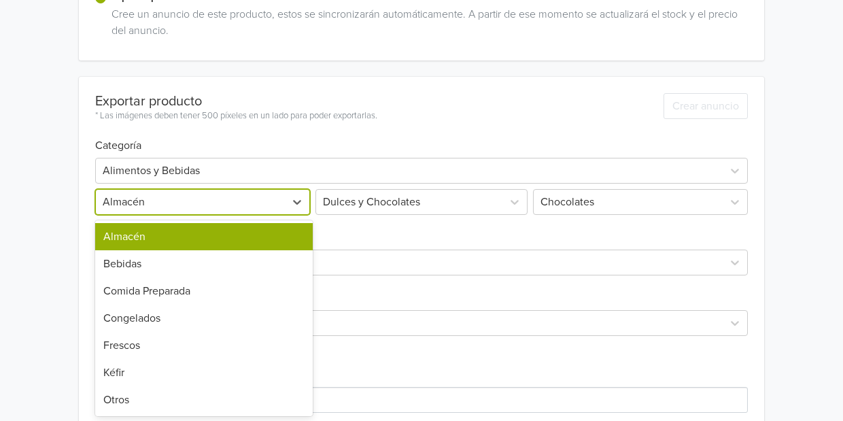
click at [158, 215] on div "7 results available. Use Up and Down to choose options, press Enter to select t…" at bounding box center [204, 202] width 218 height 26
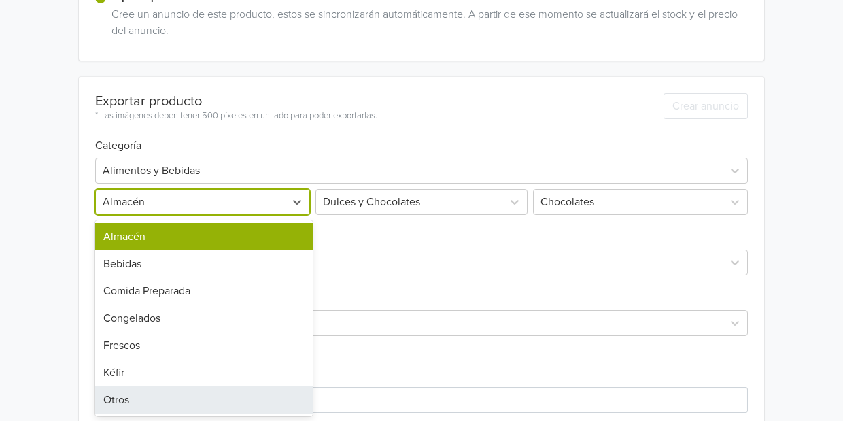
click at [121, 389] on div "Otros" at bounding box center [204, 399] width 218 height 27
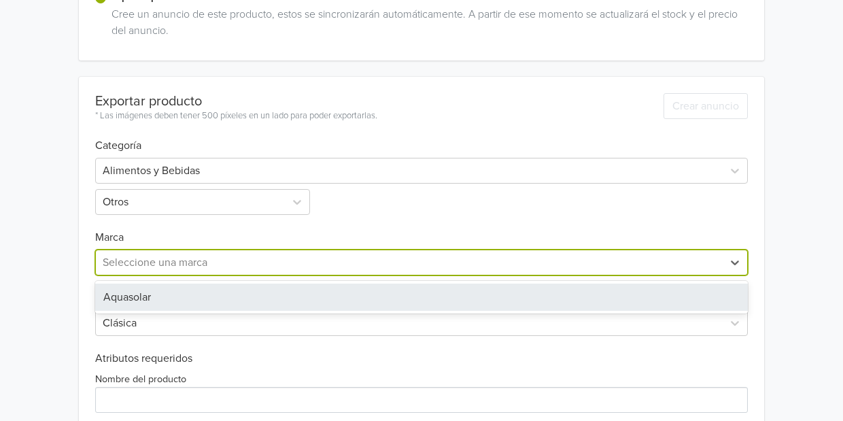
click at [142, 254] on div at bounding box center [409, 262] width 613 height 19
click at [139, 298] on div "Aquasolar" at bounding box center [421, 297] width 653 height 27
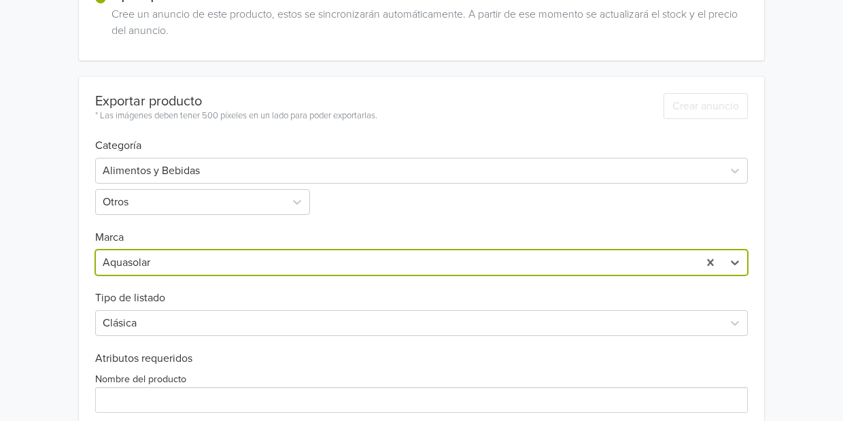
scroll to position [541, 0]
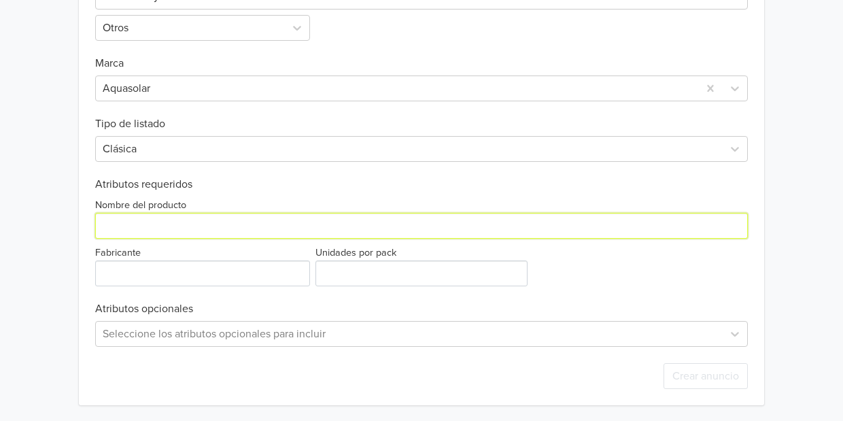
click at [156, 219] on input "Nombre del producto" at bounding box center [421, 226] width 653 height 26
paste input "VeggiMilk Chocolate 200g"
type input "VeggiMilk Chocolate 200g"
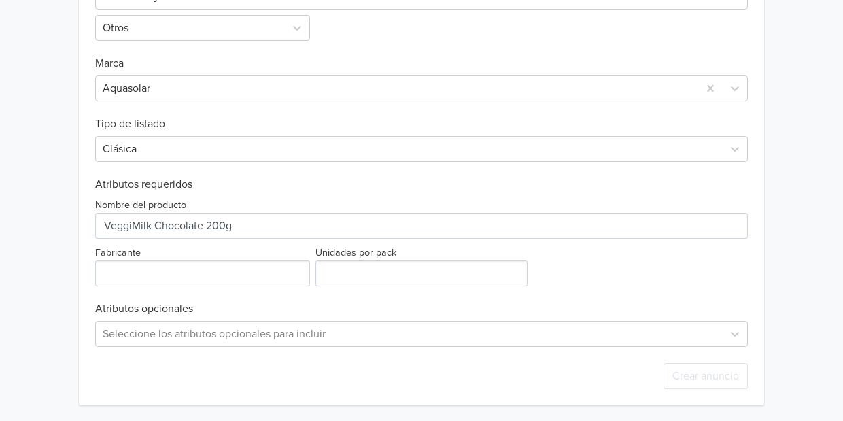
click at [146, 258] on div "Fabricante" at bounding box center [204, 265] width 218 height 42
click at [141, 268] on input "Fabricante" at bounding box center [202, 273] width 215 height 26
type input "Aquasolar"
click at [345, 269] on input "Unidades por pack" at bounding box center [422, 273] width 212 height 26
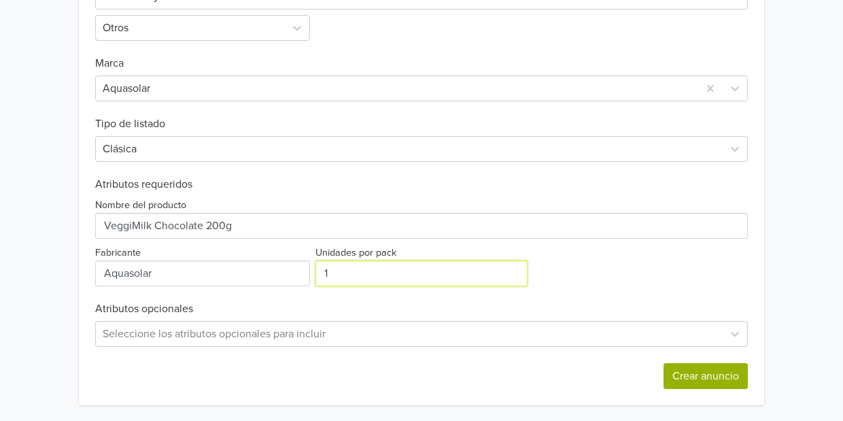
type input "1"
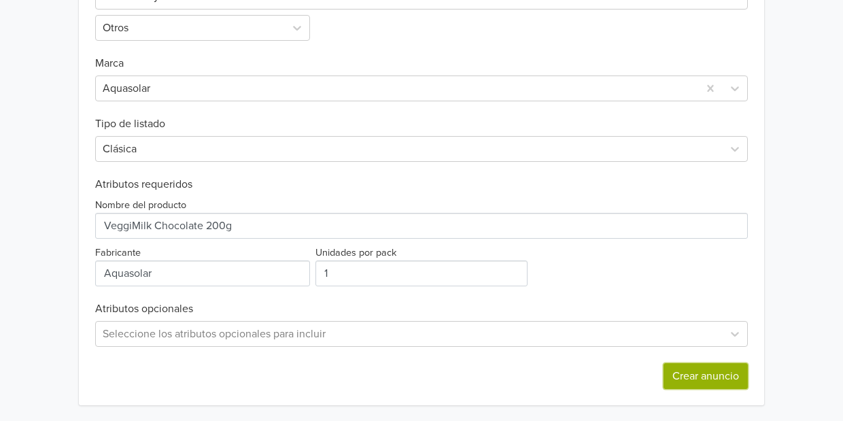
click at [686, 368] on button "Crear anuncio" at bounding box center [706, 376] width 84 height 26
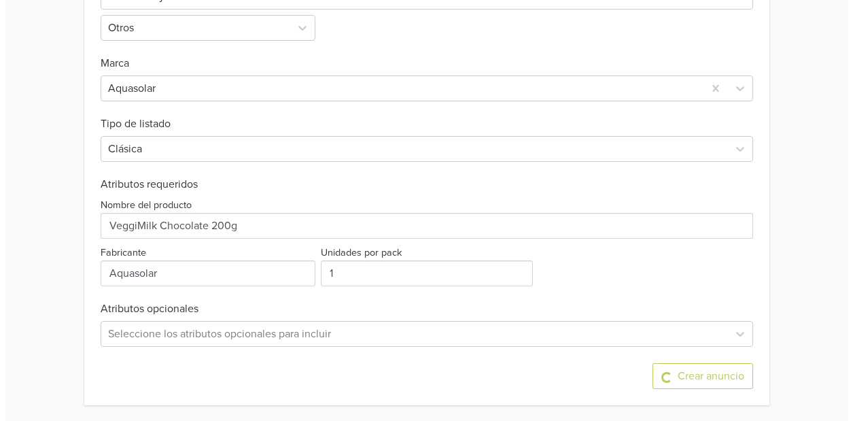
scroll to position [0, 0]
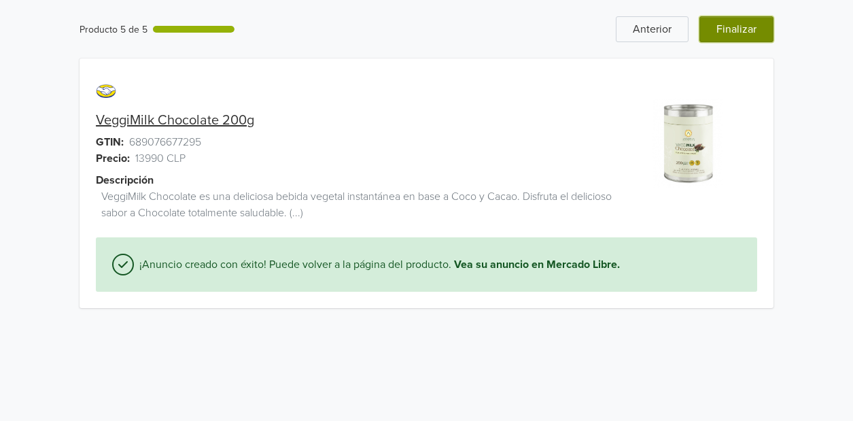
click at [725, 28] on button "Finalizar" at bounding box center [737, 29] width 74 height 26
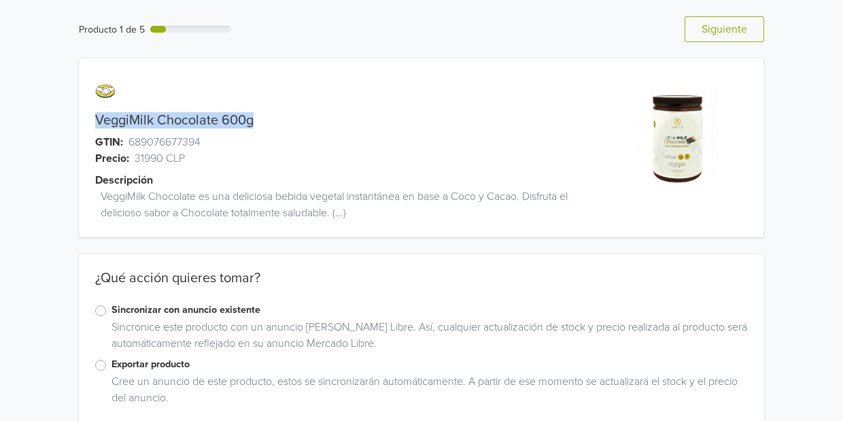
drag, startPoint x: 254, startPoint y: 121, endPoint x: 96, endPoint y: 118, distance: 157.8
click at [96, 118] on div "VeggiMilk Chocolate 600g" at bounding box center [336, 120] width 514 height 16
copy link "VeggiMilk Chocolate 600g"
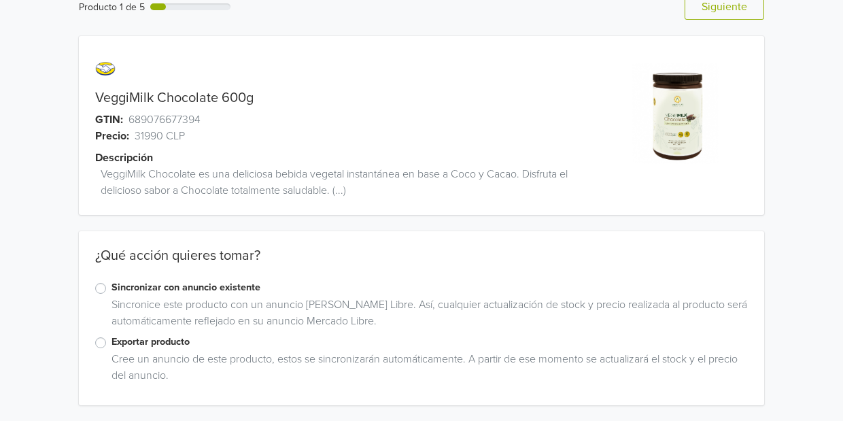
click at [112, 341] on label "Exportar producto" at bounding box center [430, 342] width 637 height 15
click at [0, 0] on input "Exportar producto" at bounding box center [0, 0] width 0 height 0
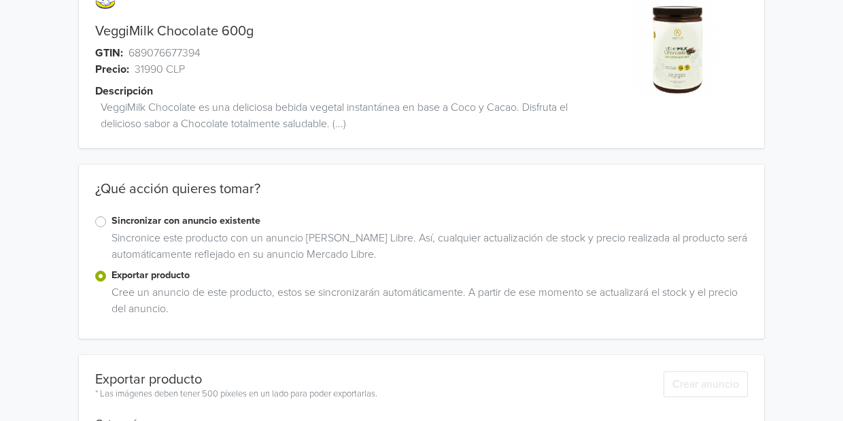
scroll to position [296, 0]
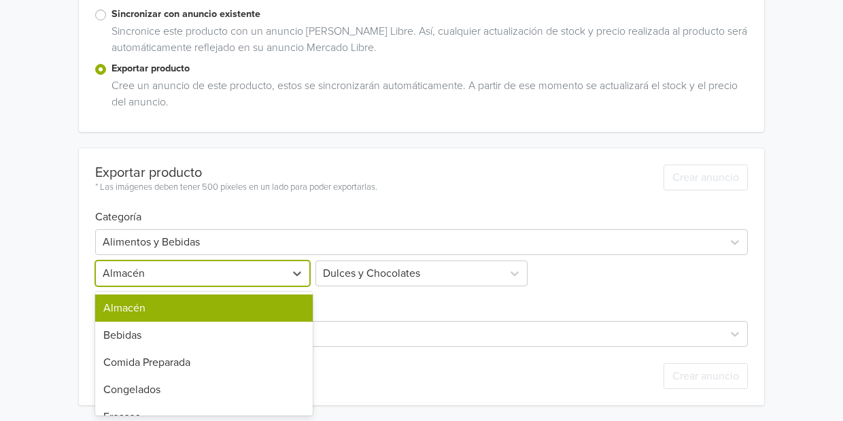
click at [150, 265] on div at bounding box center [190, 273] width 175 height 19
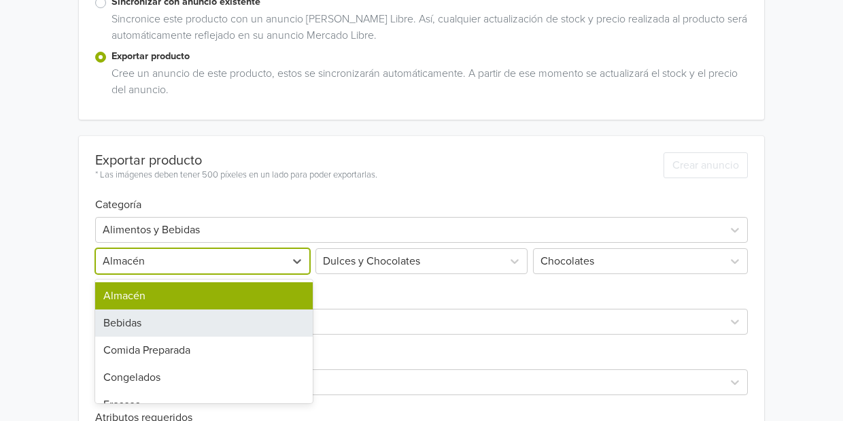
scroll to position [71, 0]
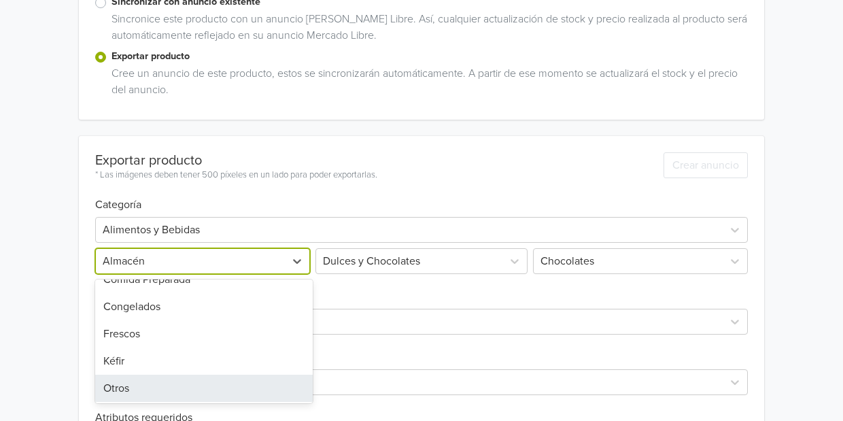
click at [116, 383] on div "Otros" at bounding box center [204, 388] width 218 height 27
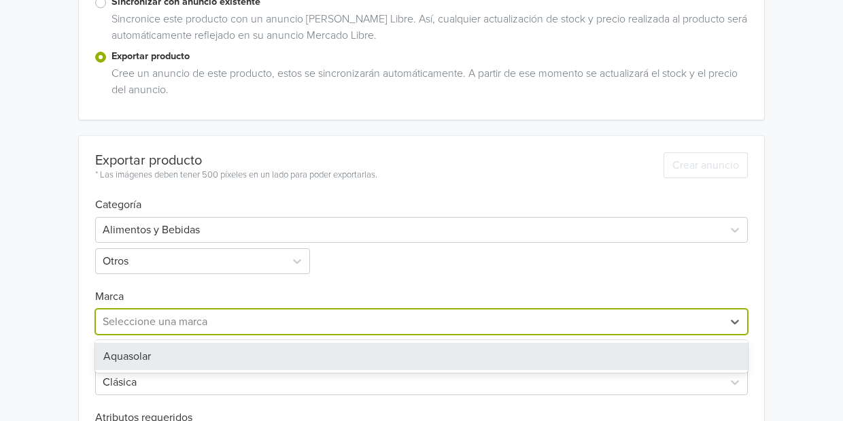
click at [107, 314] on div at bounding box center [409, 321] width 613 height 19
click at [111, 352] on div "Aquasolar" at bounding box center [421, 356] width 653 height 27
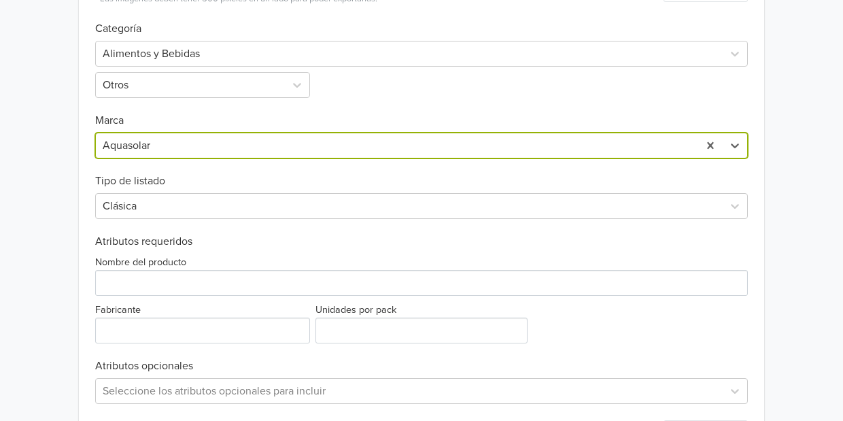
scroll to position [541, 0]
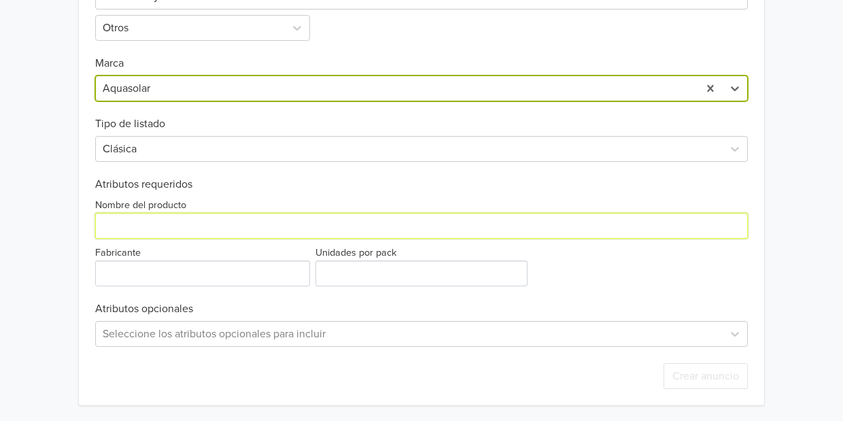
click at [117, 227] on input "Nombre del producto" at bounding box center [421, 226] width 653 height 26
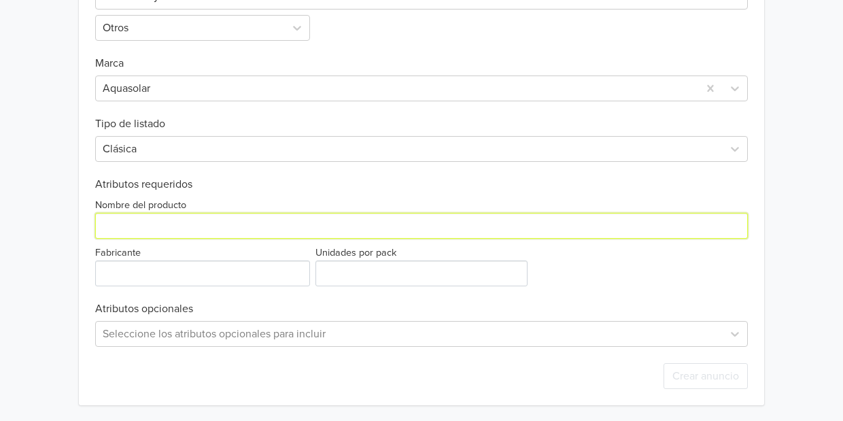
paste input "VeggiMilk Chocolate 600g"
type input "VeggiMilk Chocolate 600g"
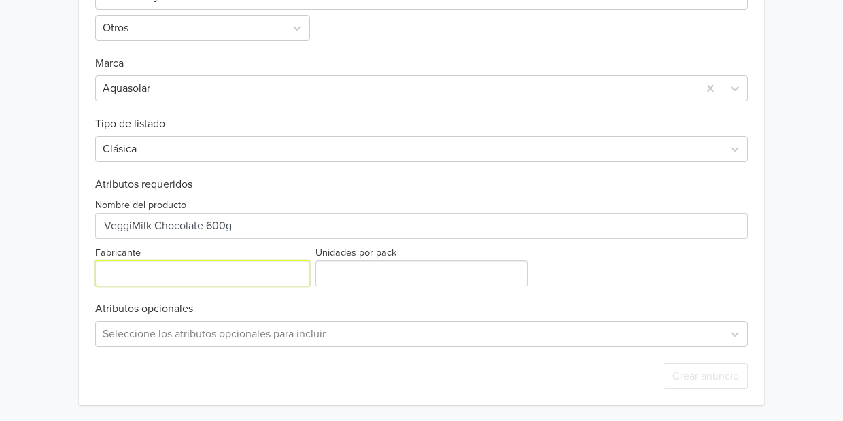
click at [135, 260] on input "Fabricante" at bounding box center [202, 273] width 215 height 26
type input "Aquasolar"
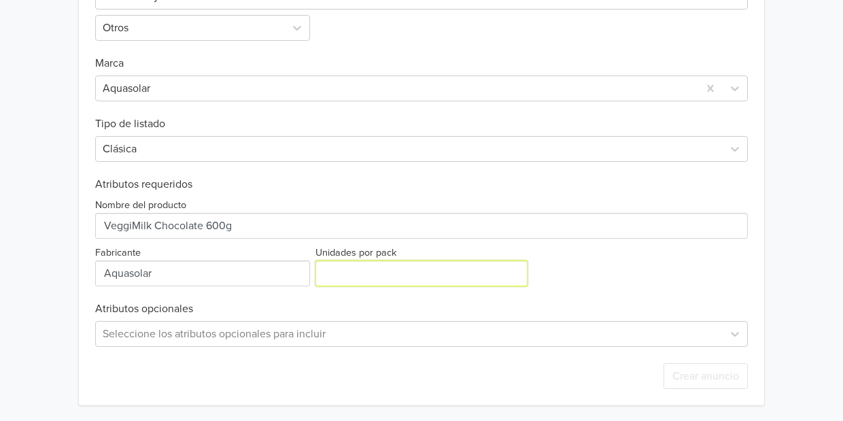
click at [336, 263] on input "Unidades por pack" at bounding box center [422, 273] width 212 height 26
type input "1"
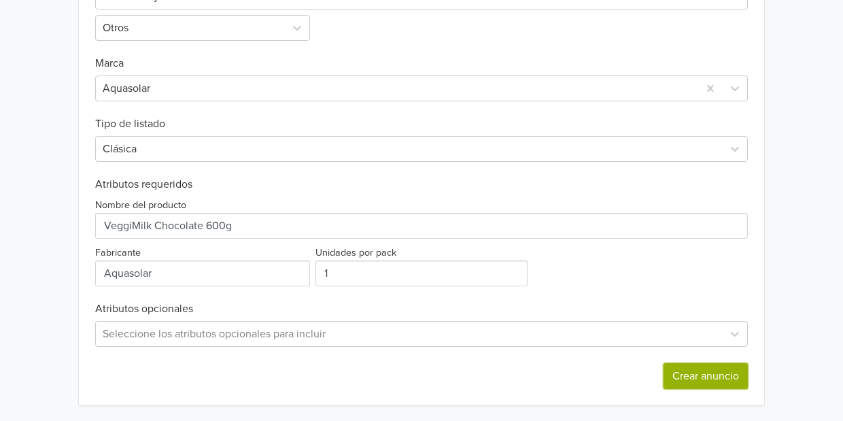
click at [667, 369] on button "Crear anuncio" at bounding box center [706, 376] width 84 height 26
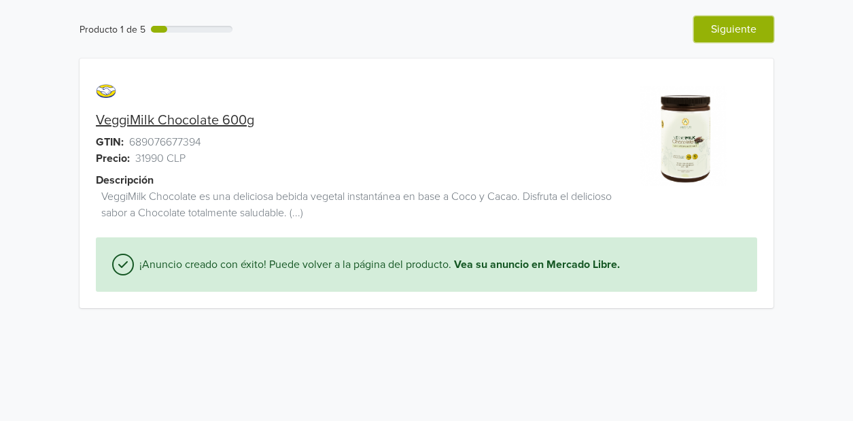
click at [737, 28] on button "Siguiente" at bounding box center [734, 29] width 80 height 26
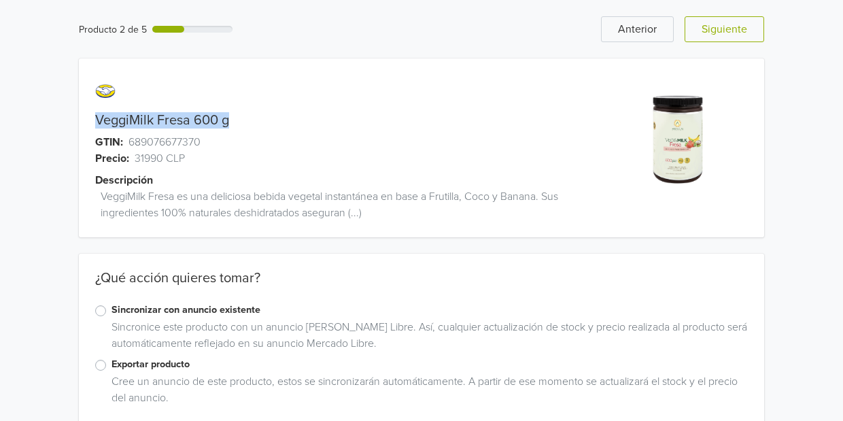
drag, startPoint x: 212, startPoint y: 111, endPoint x: 95, endPoint y: 116, distance: 117.1
click at [95, 116] on div "VeggiMilk Fresa 600 g" at bounding box center [336, 120] width 514 height 16
copy link "VeggiMilk Fresa 600 g"
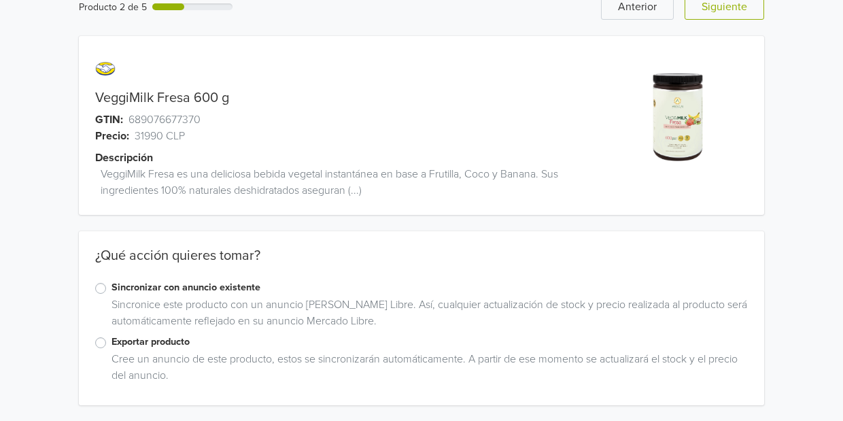
click at [99, 336] on div "Exportar producto" at bounding box center [421, 343] width 653 height 16
click at [112, 340] on label "Exportar producto" at bounding box center [430, 342] width 637 height 15
click at [0, 0] on input "Exportar producto" at bounding box center [0, 0] width 0 height 0
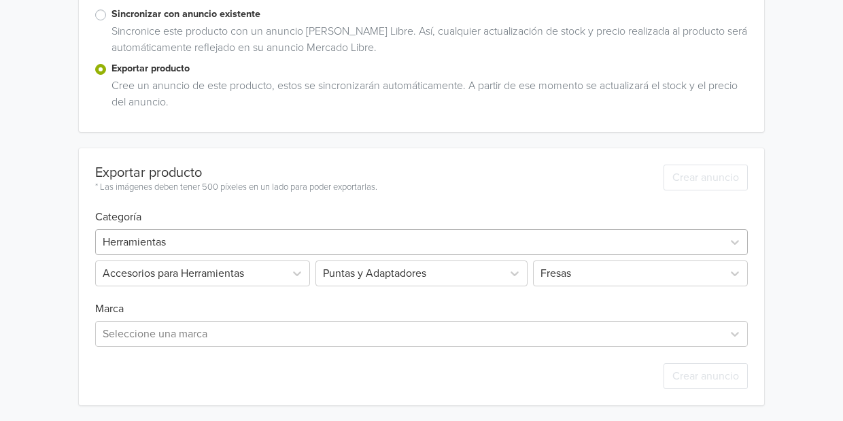
click at [152, 238] on div at bounding box center [409, 242] width 613 height 19
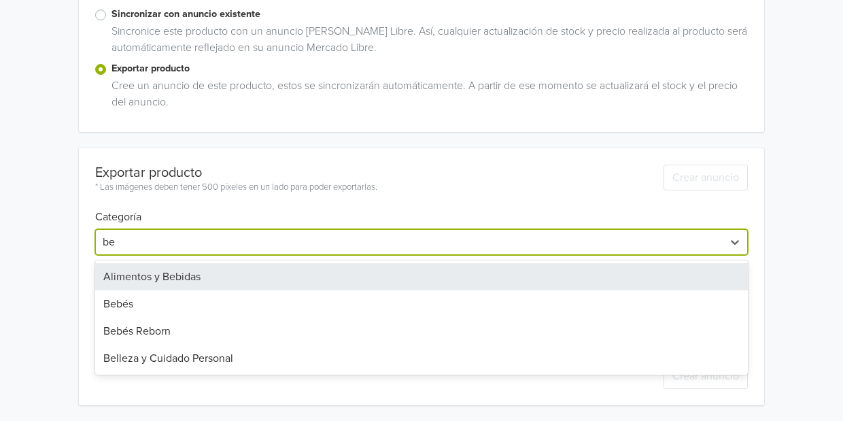
type input "beb"
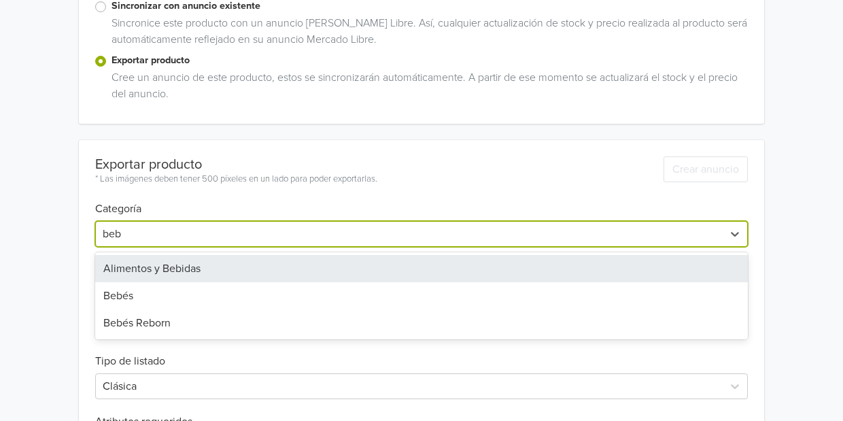
click at [140, 271] on div "Alimentos y Bebidas" at bounding box center [421, 268] width 653 height 27
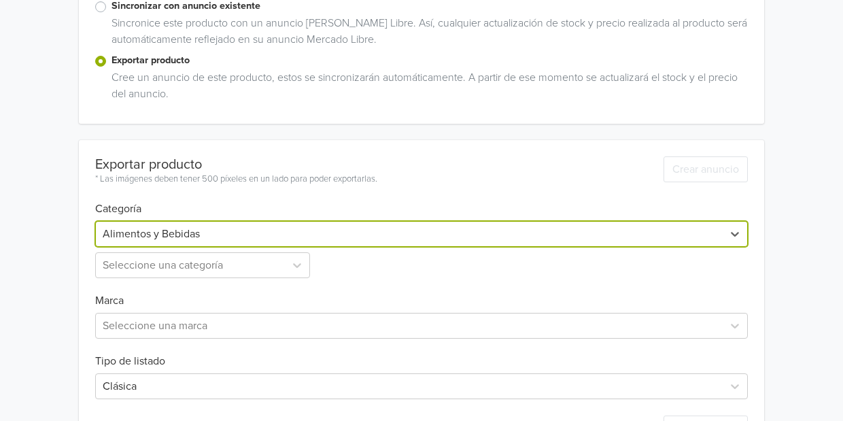
scroll to position [356, 0]
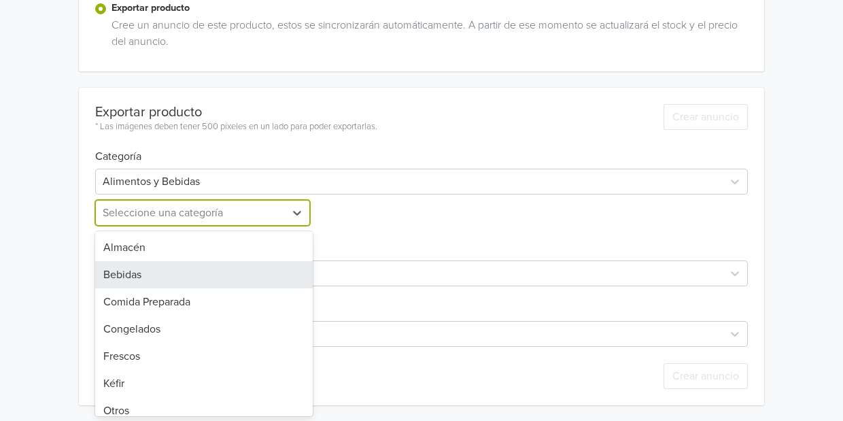
click at [140, 226] on div "7 results available. Use Up and Down to choose options, press Enter to select t…" at bounding box center [204, 213] width 218 height 26
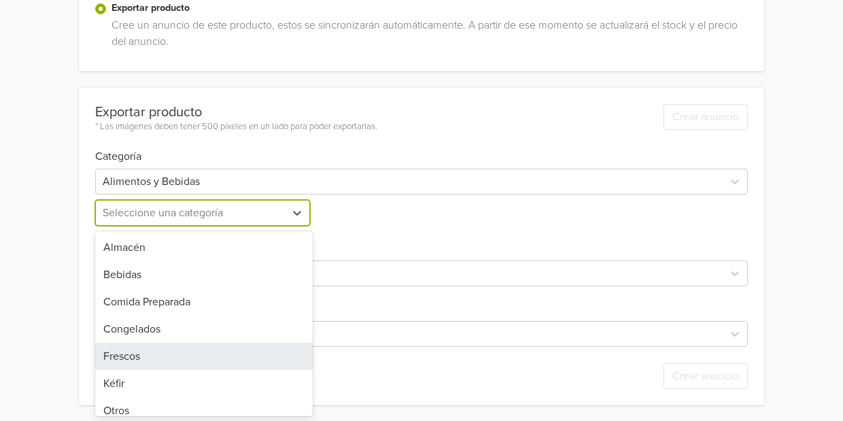
scroll to position [11, 0]
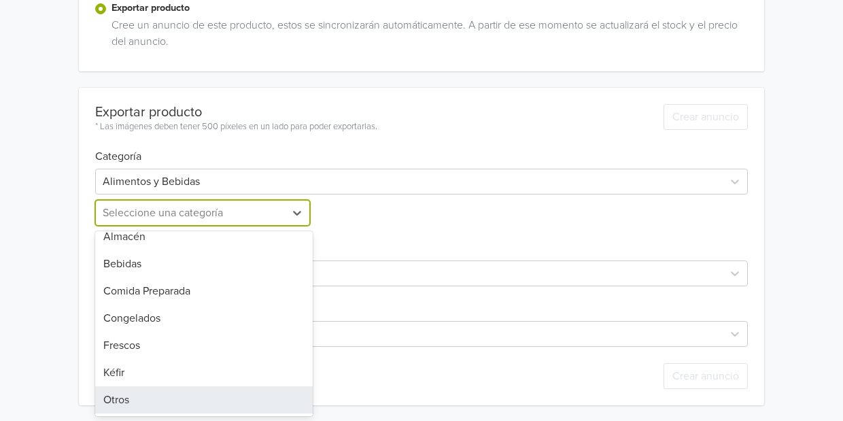
click at [122, 395] on div "Otros" at bounding box center [204, 399] width 218 height 27
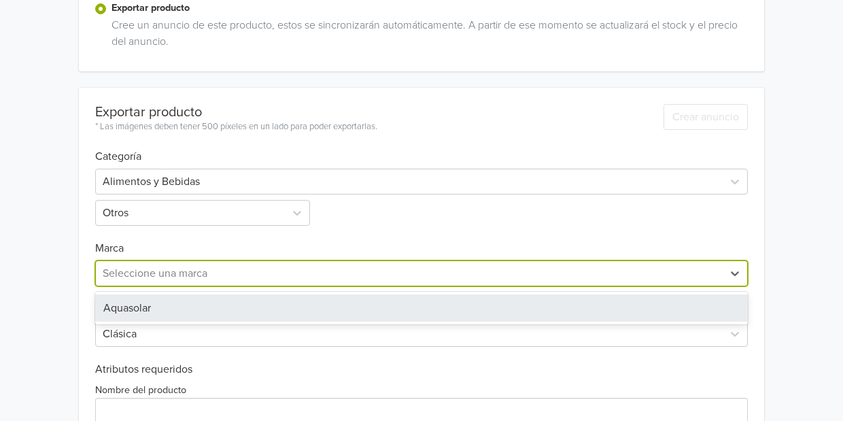
click at [149, 273] on div at bounding box center [409, 273] width 613 height 19
click at [144, 303] on div "Aquasolar" at bounding box center [421, 307] width 653 height 27
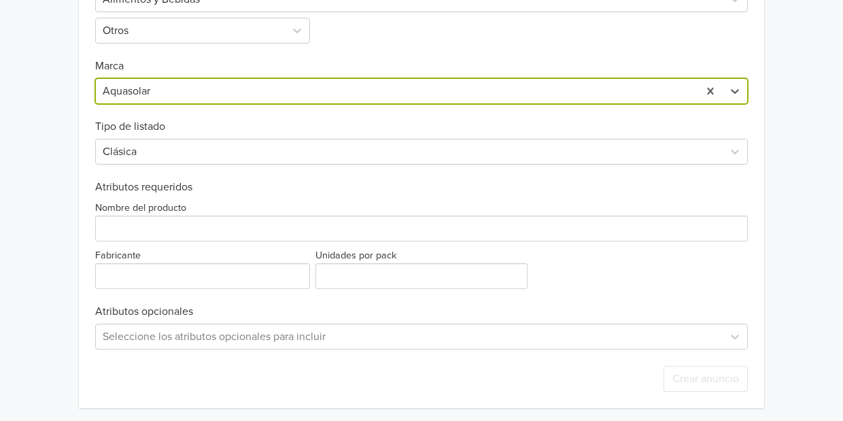
scroll to position [539, 0]
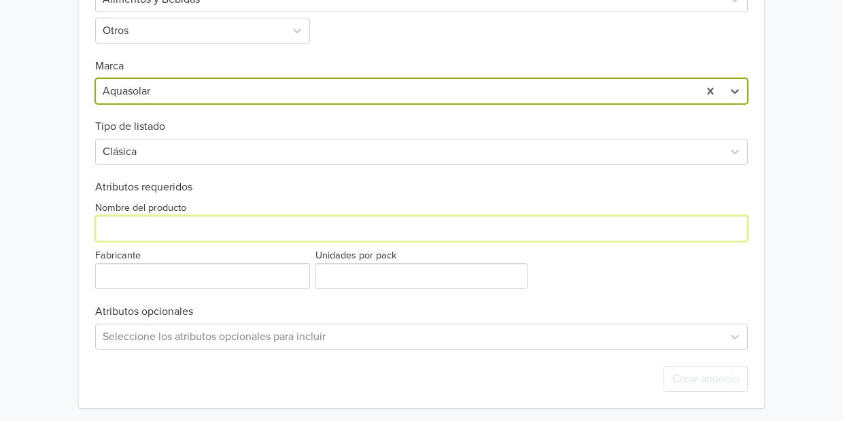
click at [149, 221] on input "Nombre del producto" at bounding box center [421, 229] width 653 height 26
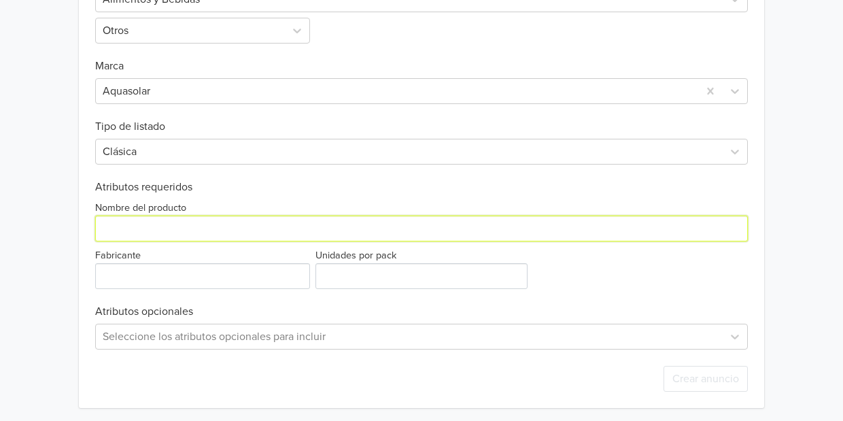
paste input "VeggiMilk Fresa 600 g"
type input "VeggiMilk Fresa 600 g"
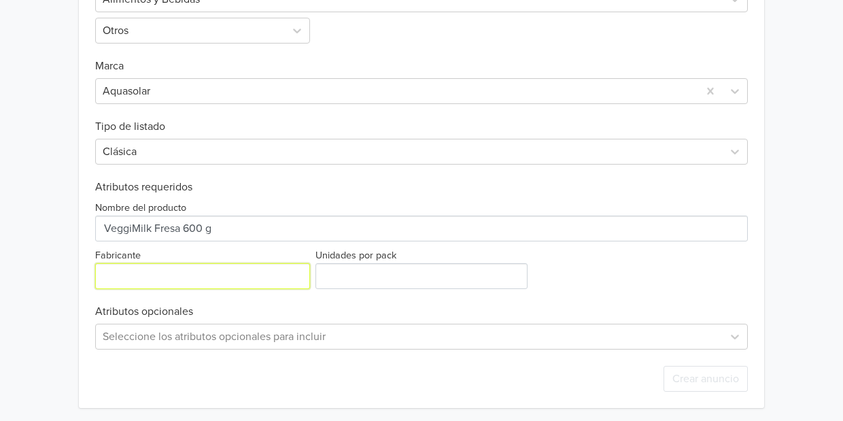
click at [160, 280] on input "Fabricante" at bounding box center [202, 276] width 215 height 26
type input "Aquasolar"
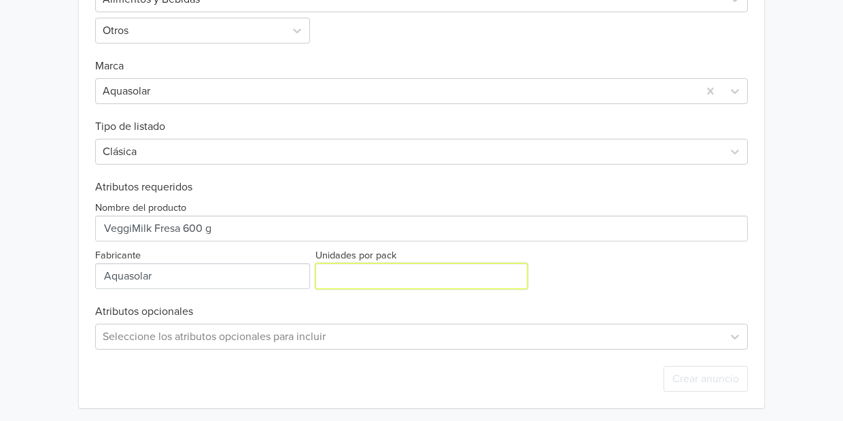
click at [338, 275] on input "Unidades por pack" at bounding box center [422, 276] width 212 height 26
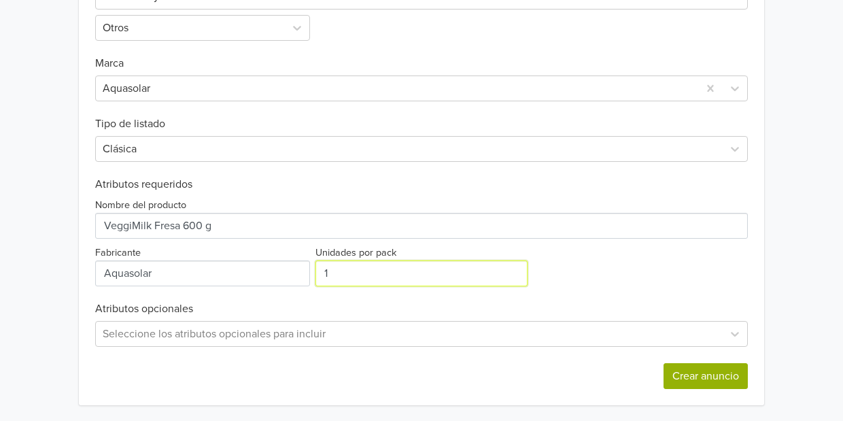
type input "1"
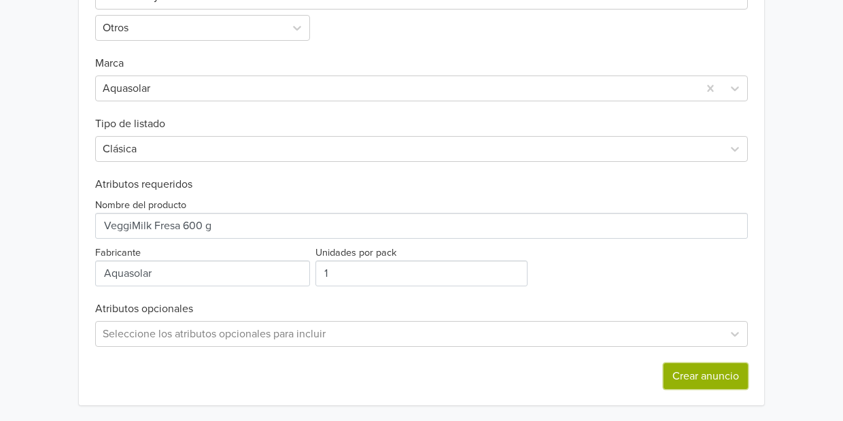
click at [694, 377] on button "Crear anuncio" at bounding box center [706, 376] width 84 height 26
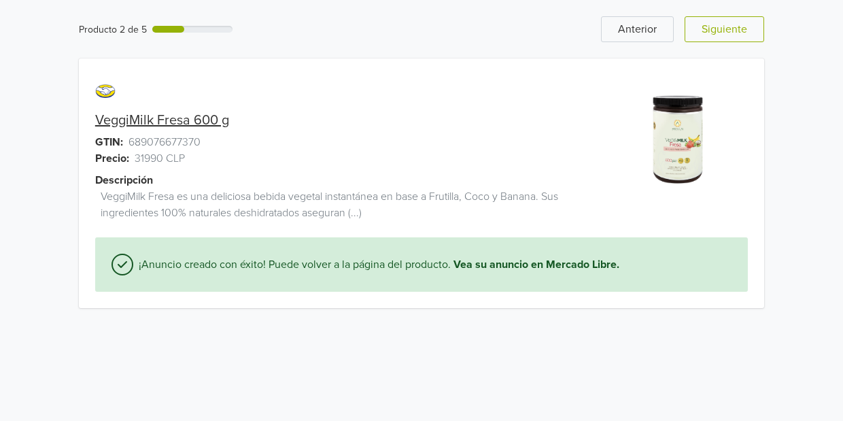
scroll to position [0, 0]
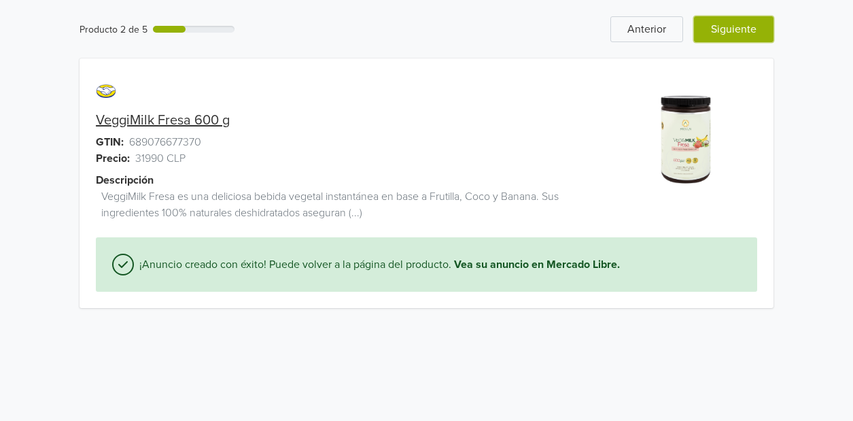
click at [730, 26] on button "Siguiente" at bounding box center [734, 29] width 80 height 26
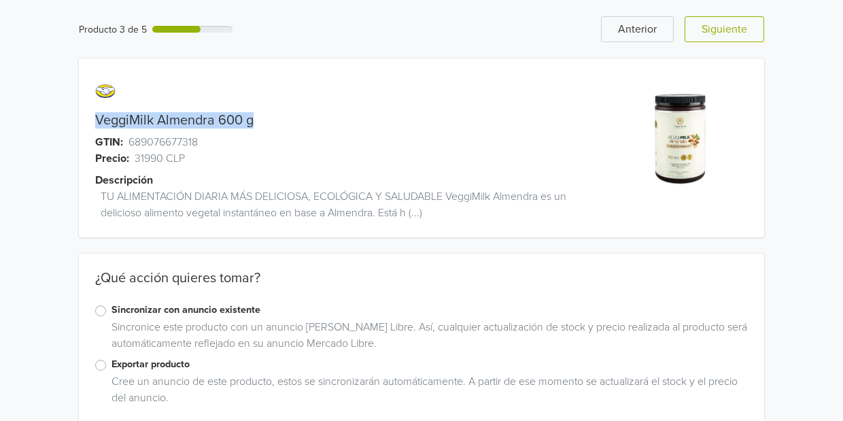
drag, startPoint x: 256, startPoint y: 121, endPoint x: 114, endPoint y: 112, distance: 142.5
click at [114, 112] on div "VeggiMilk Almendra 600 g" at bounding box center [336, 120] width 514 height 16
copy div "VeggiMilk Almendra 600 g"
click at [112, 366] on label "Exportar producto" at bounding box center [430, 364] width 637 height 15
click at [0, 0] on input "Exportar producto" at bounding box center [0, 0] width 0 height 0
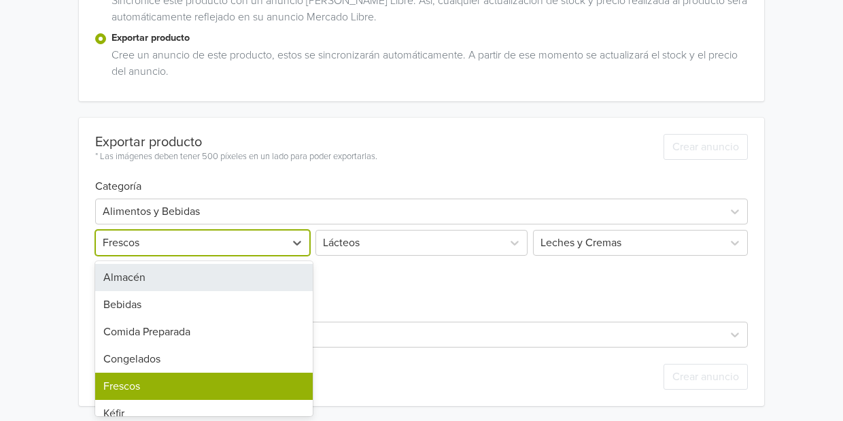
scroll to position [367, 0]
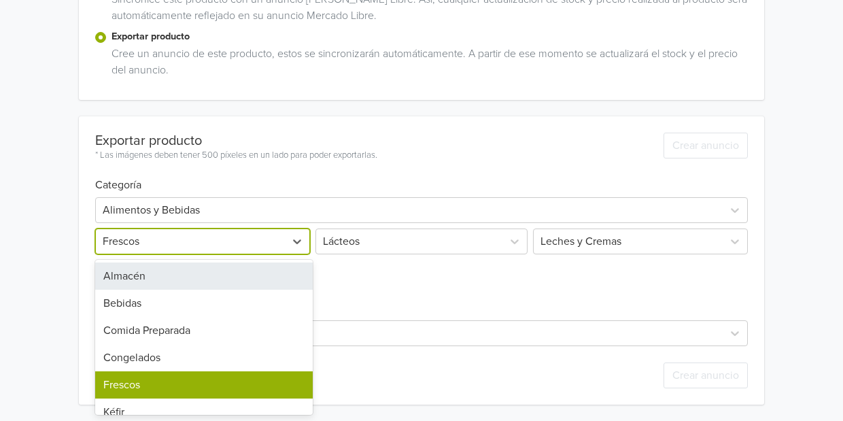
click at [174, 254] on div "7 results available. Use Up and Down to choose options, press Enter to select t…" at bounding box center [204, 241] width 218 height 26
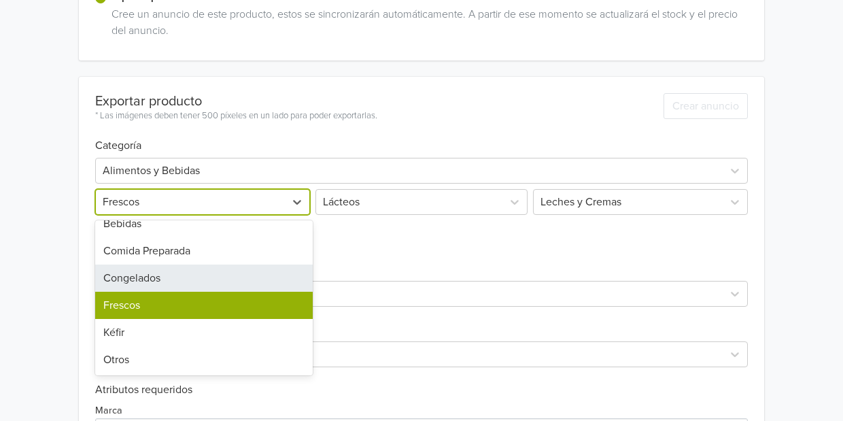
scroll to position [40, 0]
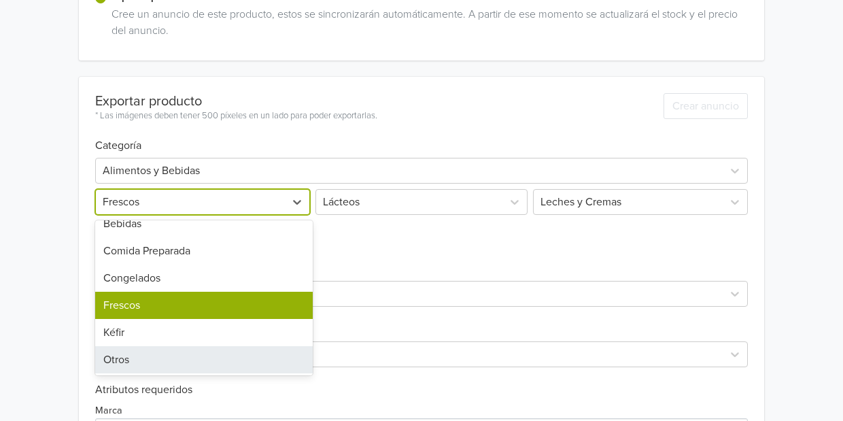
click at [126, 346] on div "Otros" at bounding box center [204, 359] width 218 height 27
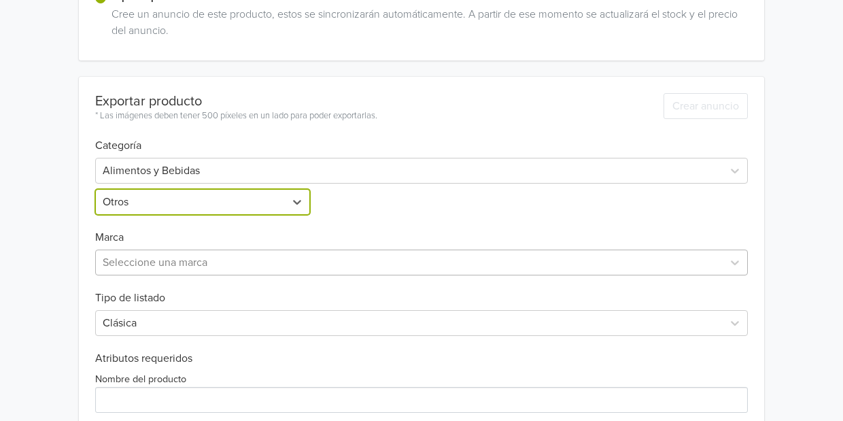
click at [140, 260] on div at bounding box center [409, 262] width 613 height 19
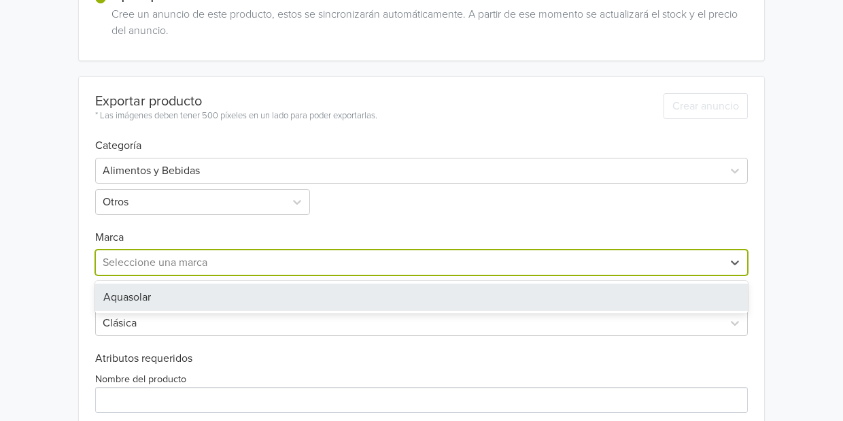
click at [146, 286] on div "Aquasolar" at bounding box center [421, 297] width 653 height 27
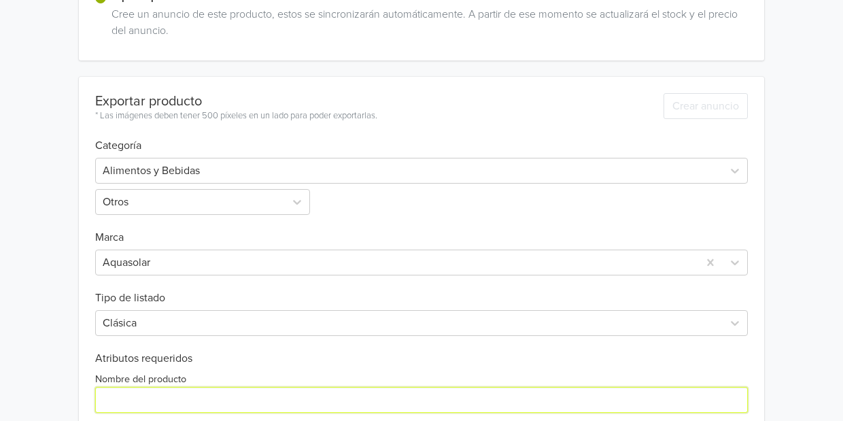
click at [112, 389] on input "Nombre del producto" at bounding box center [421, 400] width 653 height 26
paste input "VeggiMilk Almendra 600 g"
type input "VeggiMilk Almendra 600 g"
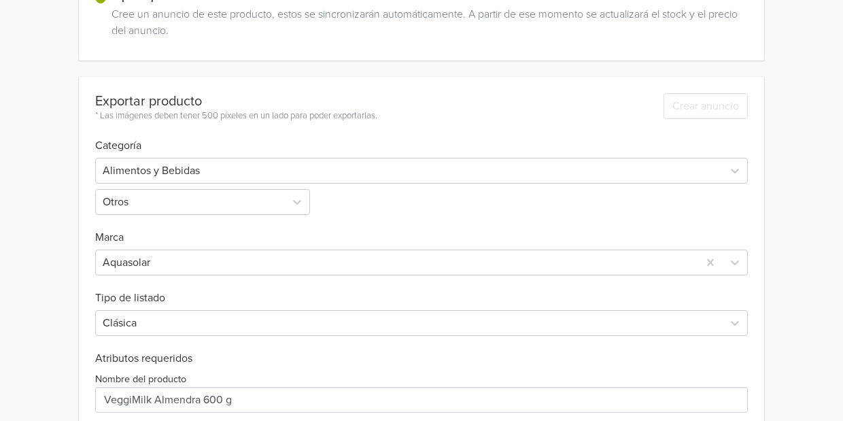
click at [72, 360] on div "Producto 3 de 5 Anterior Siguiente VeggiMilk Almendra 600 g GTIN: 689076677318 …" at bounding box center [421, 114] width 823 height 963
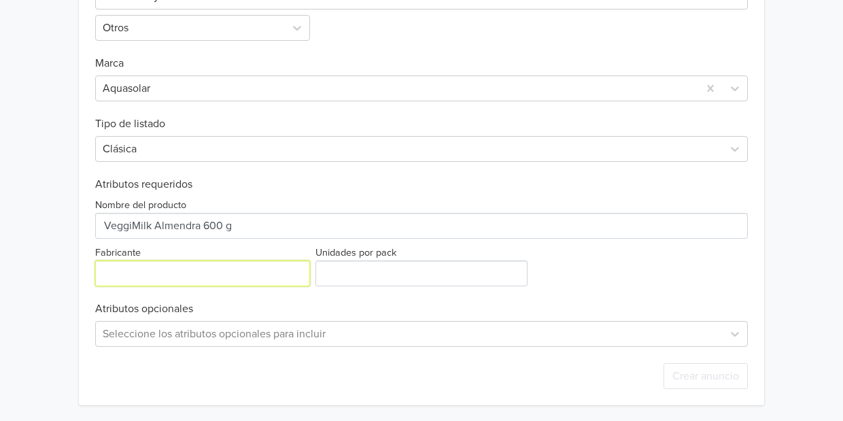
click at [142, 283] on input "Fabricante" at bounding box center [202, 273] width 215 height 26
type input "Aquasolar"
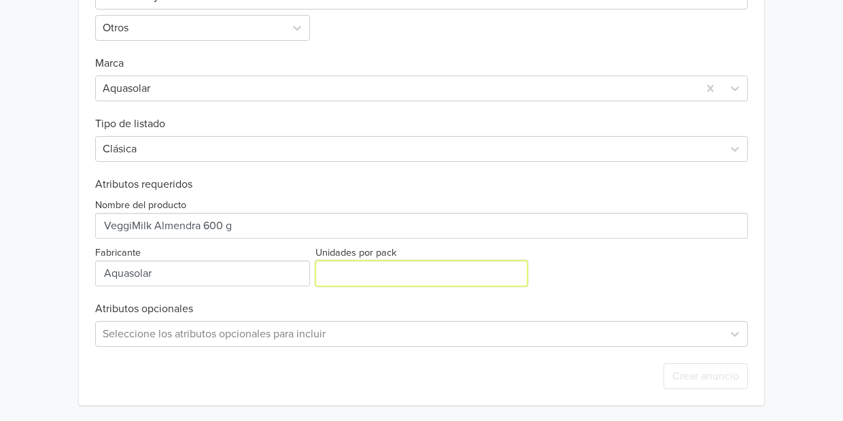
click at [335, 263] on input "Unidades por pack" at bounding box center [422, 273] width 212 height 26
type input "1"
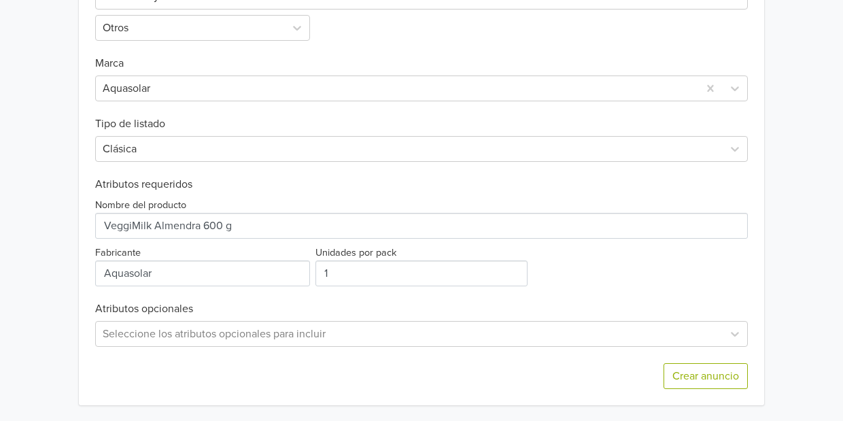
click at [320, 306] on h6 "Atributos opcionales" at bounding box center [421, 309] width 653 height 13
click at [718, 369] on button "Crear anuncio" at bounding box center [706, 376] width 84 height 26
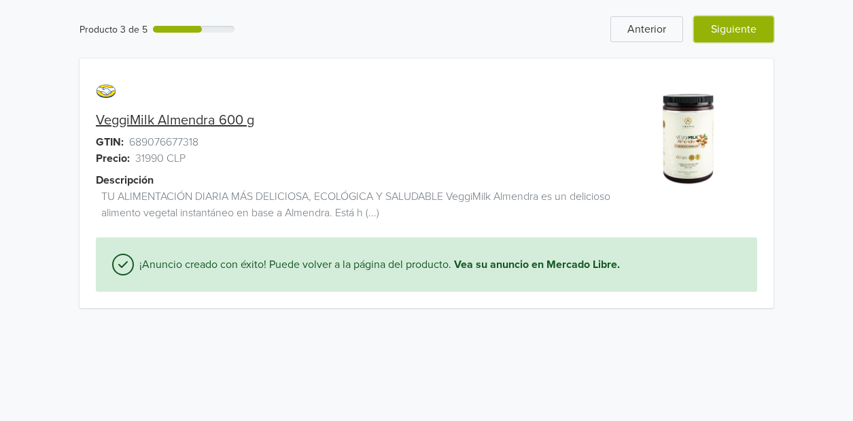
click at [732, 18] on button "Siguiente" at bounding box center [734, 29] width 80 height 26
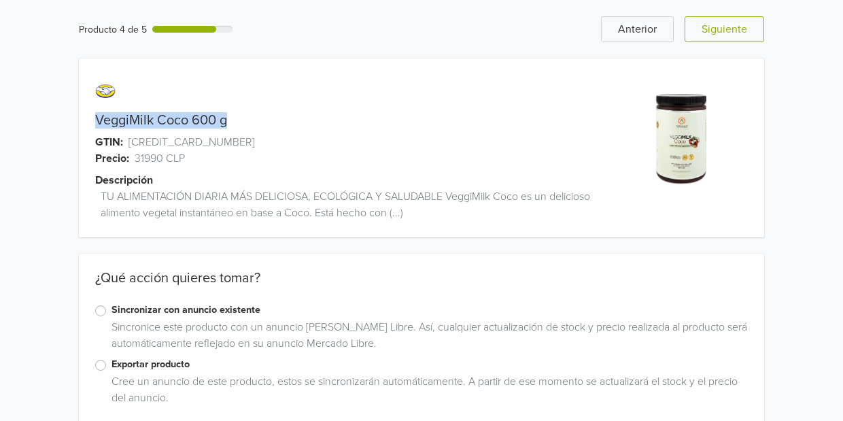
drag, startPoint x: 232, startPoint y: 118, endPoint x: 92, endPoint y: 103, distance: 141.0
click at [92, 103] on div "VeggiMilk Coco 600 g GTIN: 689076677301 Precio: 31990 CLP Descripción TU ALIMEN…" at bounding box center [336, 156] width 514 height 163
copy div "VeggiMilk Coco 600 g"
click at [112, 360] on label "Exportar producto" at bounding box center [430, 364] width 637 height 15
click at [0, 0] on input "Exportar producto" at bounding box center [0, 0] width 0 height 0
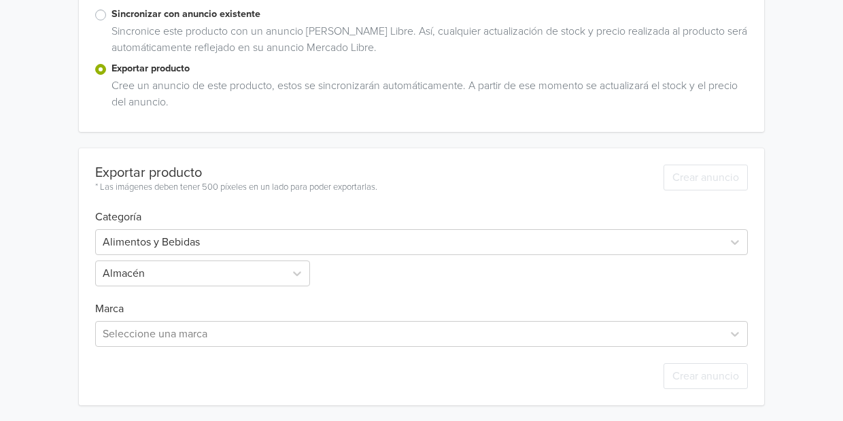
scroll to position [295, 0]
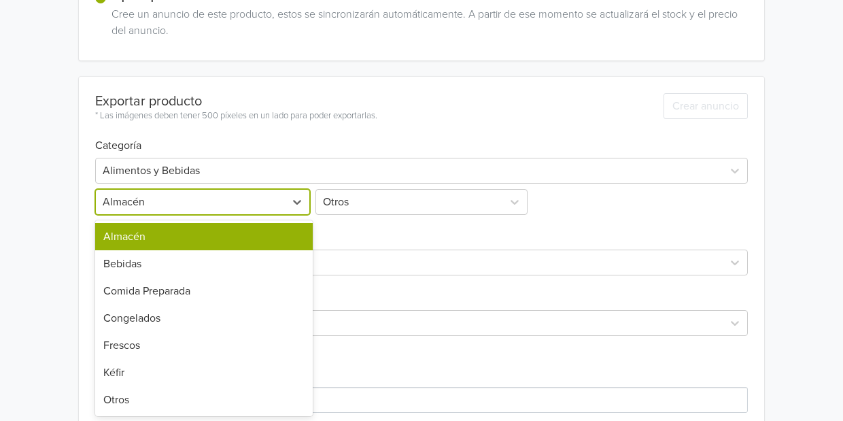
click at [226, 215] on div "7 results available. Use Up and Down to choose options, press Enter to select t…" at bounding box center [204, 202] width 218 height 26
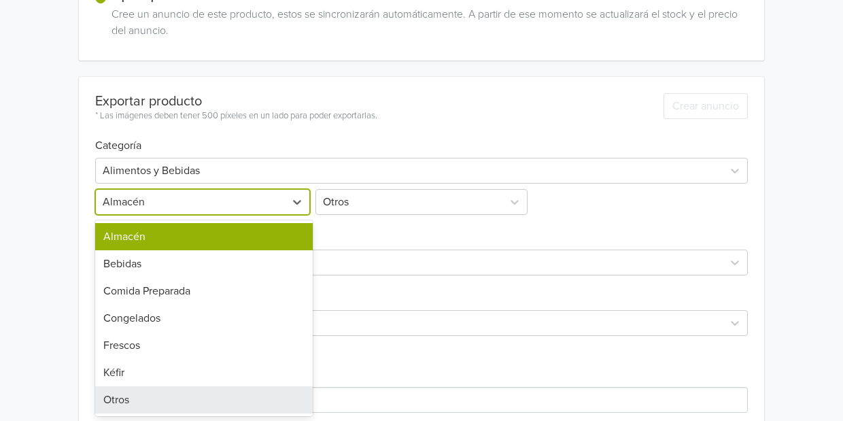
click at [181, 387] on div "Otros" at bounding box center [204, 399] width 218 height 27
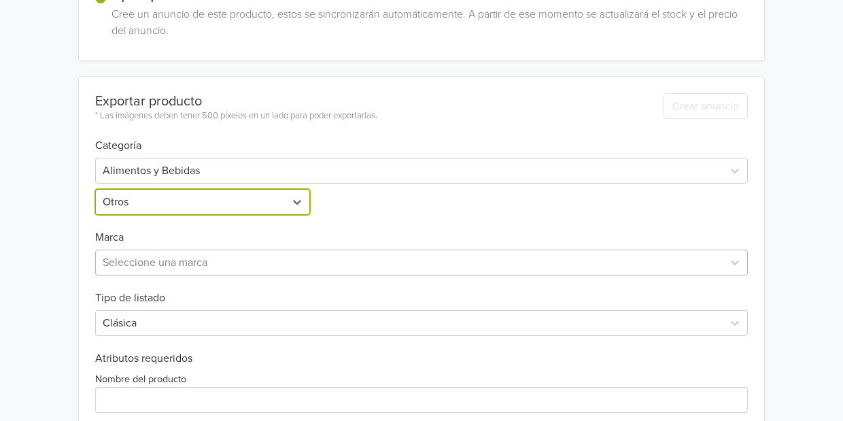
click at [164, 252] on div "Seleccione una marca" at bounding box center [409, 262] width 627 height 24
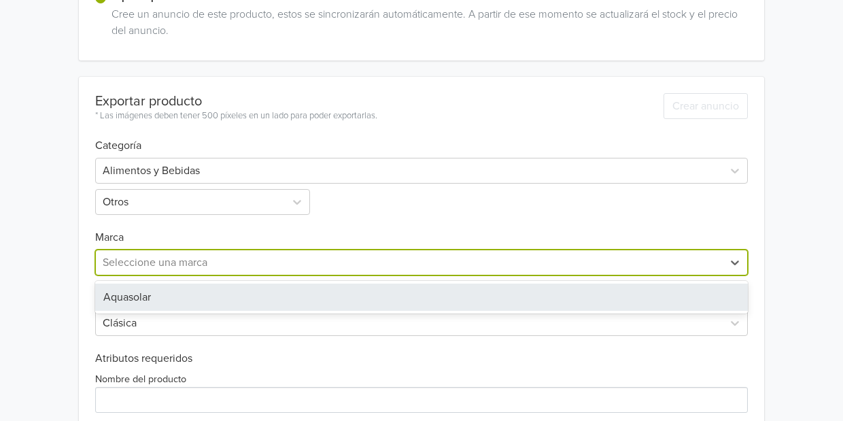
click at [154, 288] on div "Aquasolar" at bounding box center [421, 297] width 653 height 27
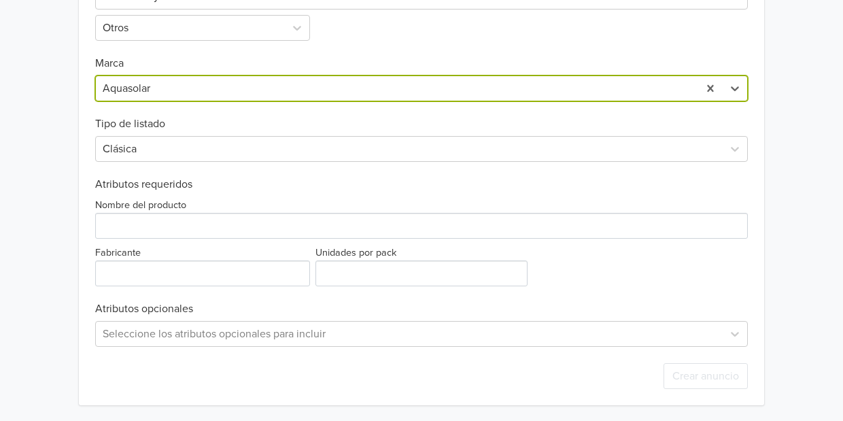
scroll to position [541, 0]
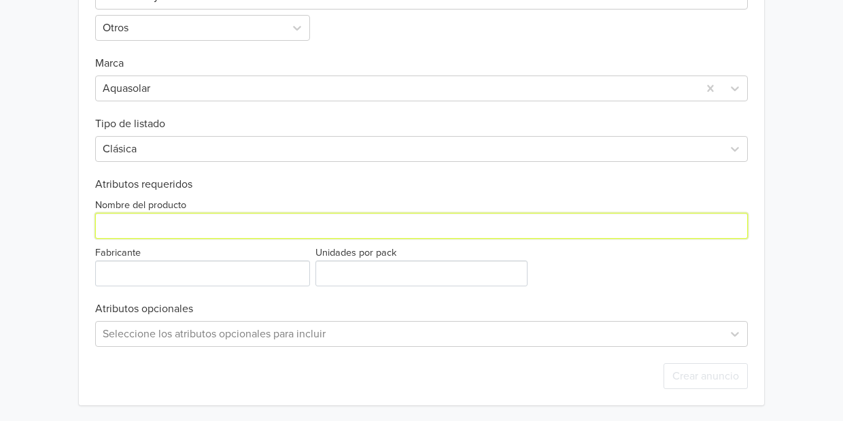
click at [166, 233] on input "Nombre del producto" at bounding box center [421, 226] width 653 height 26
paste input "VeggiMilk Coco 600 g"
type input "VeggiMilk Coco 600 g"
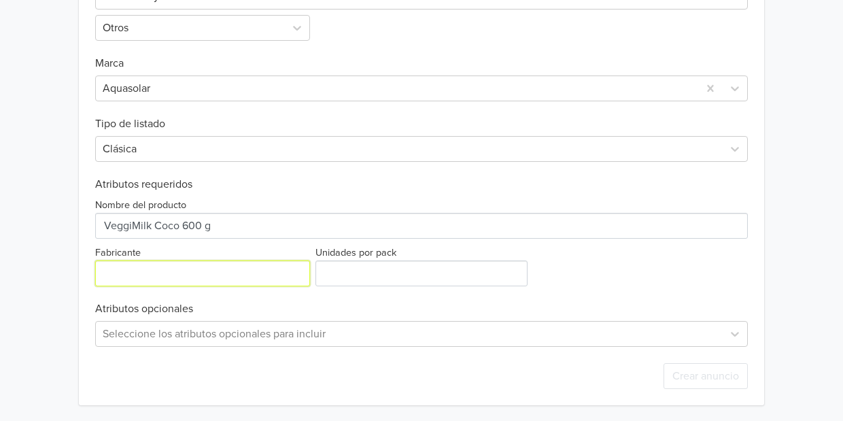
click at [137, 267] on input "Fabricante" at bounding box center [202, 273] width 215 height 26
type input "Aquasolar"
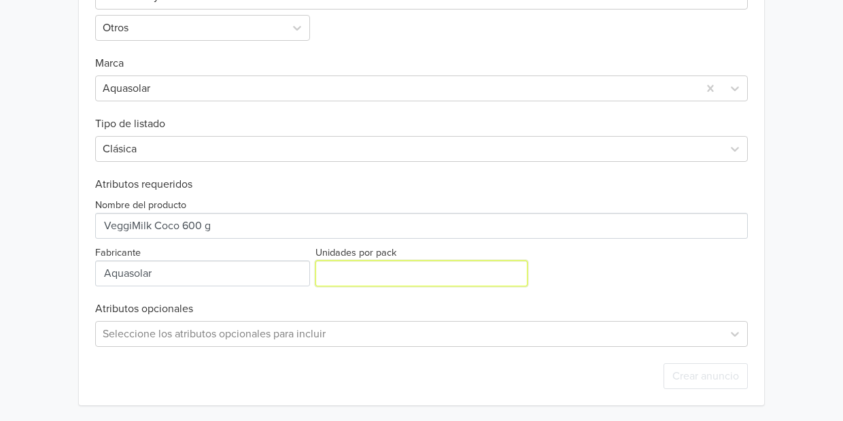
click at [351, 280] on input "Unidades por pack" at bounding box center [422, 273] width 212 height 26
type input "1"
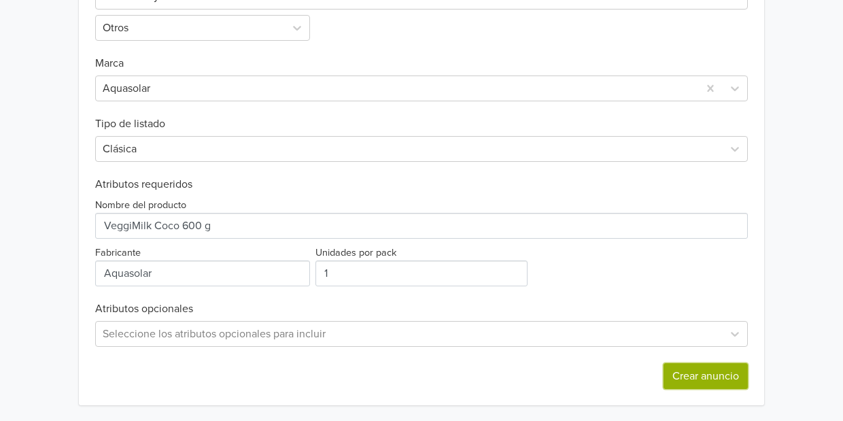
click at [685, 373] on button "Crear anuncio" at bounding box center [706, 376] width 84 height 26
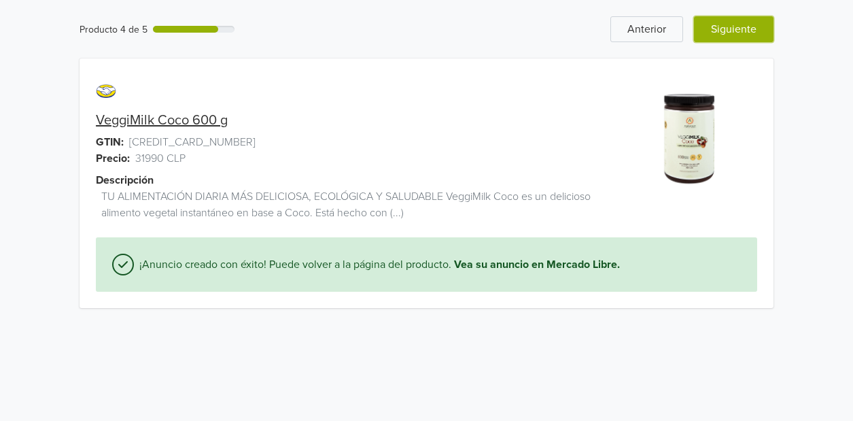
click at [734, 26] on button "Siguiente" at bounding box center [734, 29] width 80 height 26
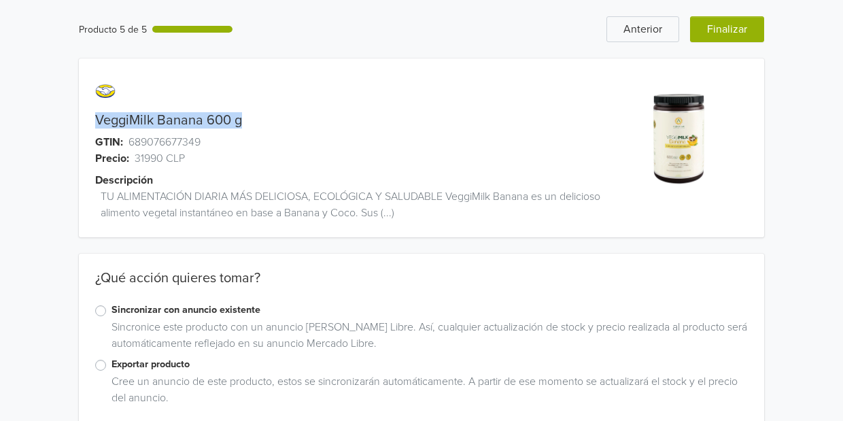
drag, startPoint x: 251, startPoint y: 120, endPoint x: 92, endPoint y: 112, distance: 158.7
click at [92, 112] on div "VeggiMilk Banana 600 g GTIN: 689076677349 Precio: 31990 CLP Descripción TU ALIM…" at bounding box center [336, 156] width 514 height 163
copy div "VeggiMilk Banana 600 g"
click at [99, 358] on div "Exportar producto" at bounding box center [421, 365] width 653 height 16
click at [112, 368] on label "Exportar producto" at bounding box center [430, 364] width 637 height 15
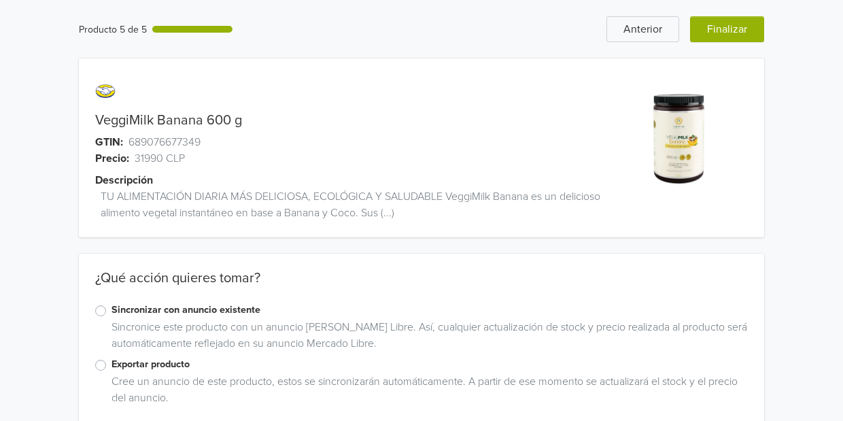
click at [0, 0] on input "Exportar producto" at bounding box center [0, 0] width 0 height 0
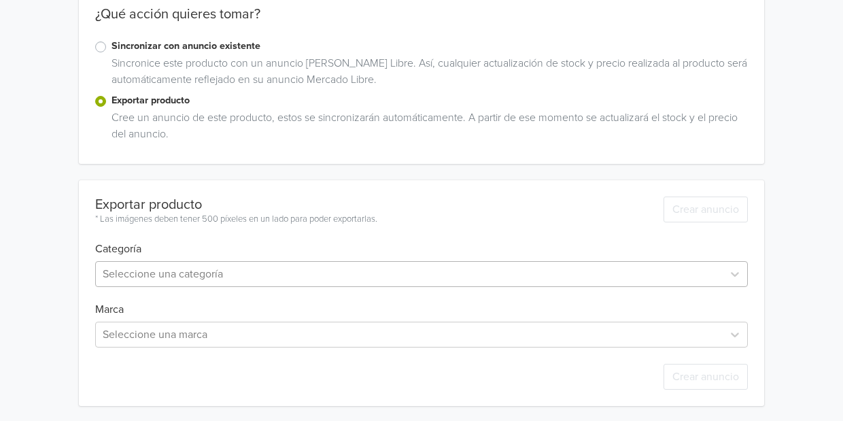
click at [137, 266] on div at bounding box center [409, 274] width 613 height 19
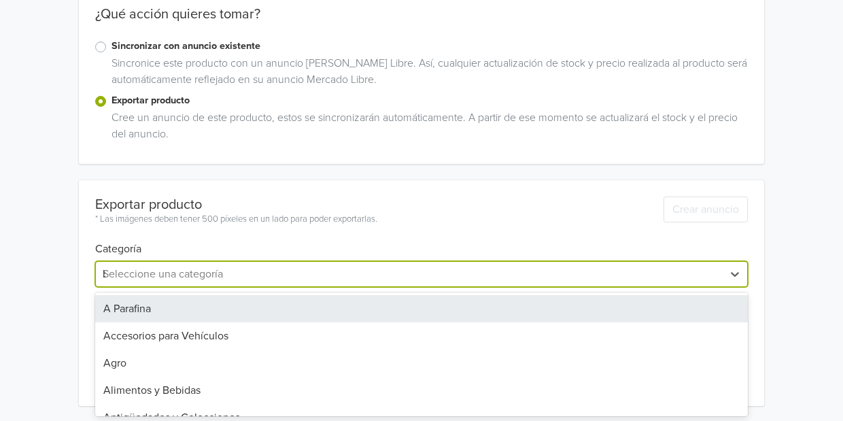
type input "beb"
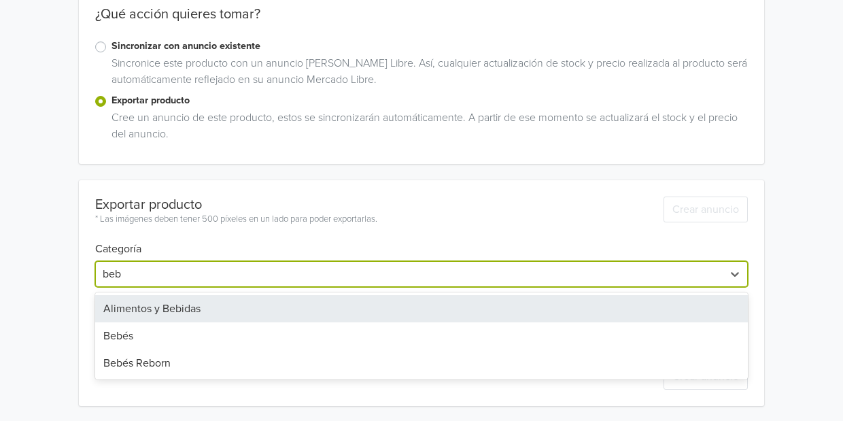
click at [127, 304] on div "Alimentos y Bebidas" at bounding box center [421, 308] width 653 height 27
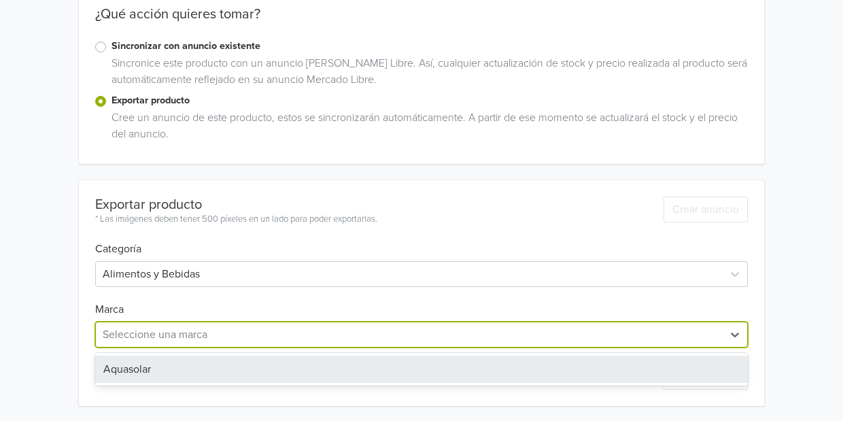
click at [126, 327] on div "Exportar producto * Las imágenes deben tener 500 píxeles en un lado para poder …" at bounding box center [421, 293] width 653 height 226
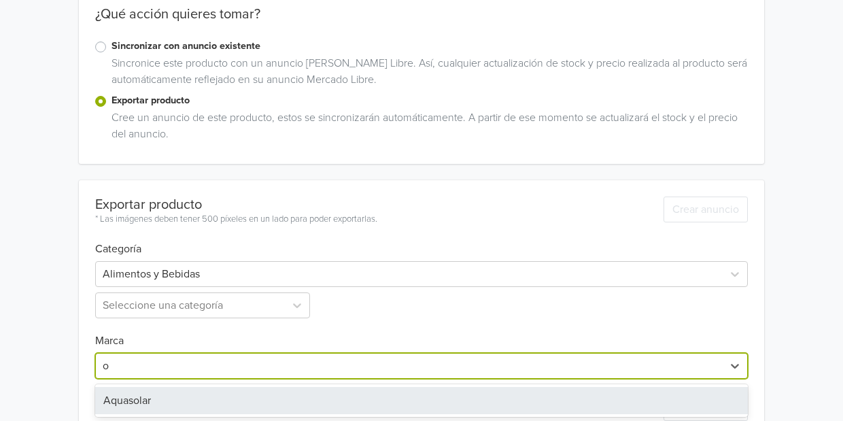
scroll to position [296, 0]
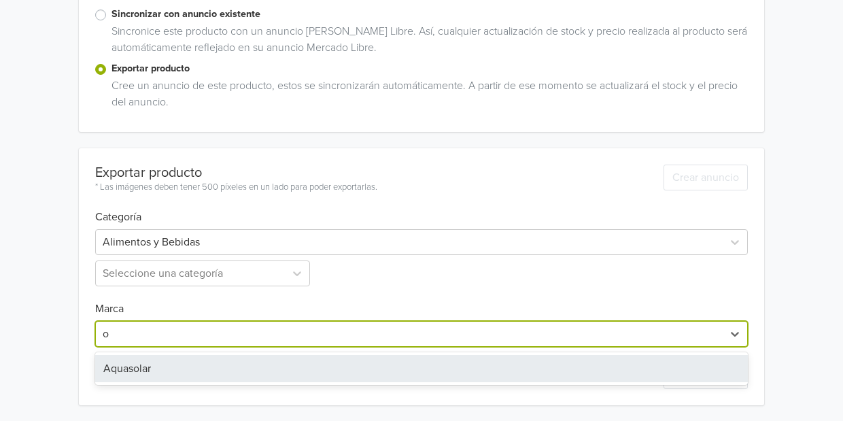
type input "o"
click at [141, 256] on div "Alimentos y Bebidas Seleccione una categoría" at bounding box center [421, 255] width 653 height 63
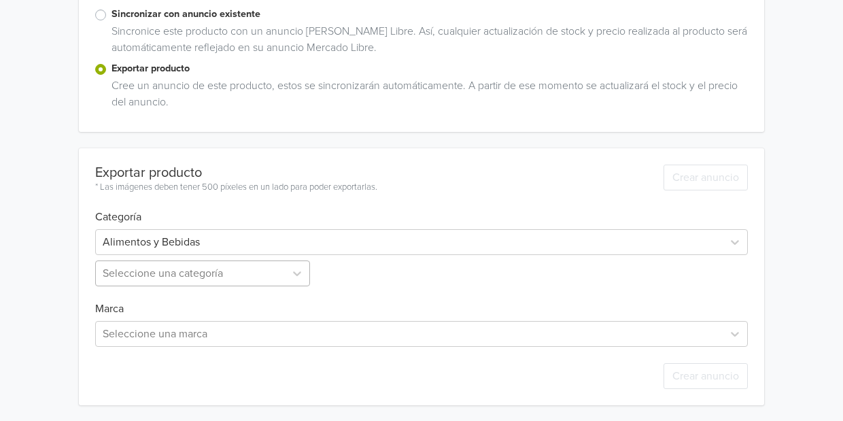
click at [134, 269] on div at bounding box center [190, 273] width 175 height 19
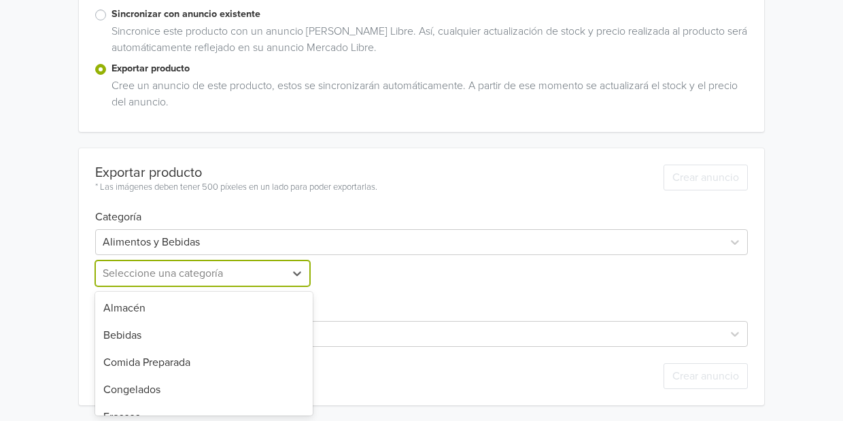
scroll to position [71, 0]
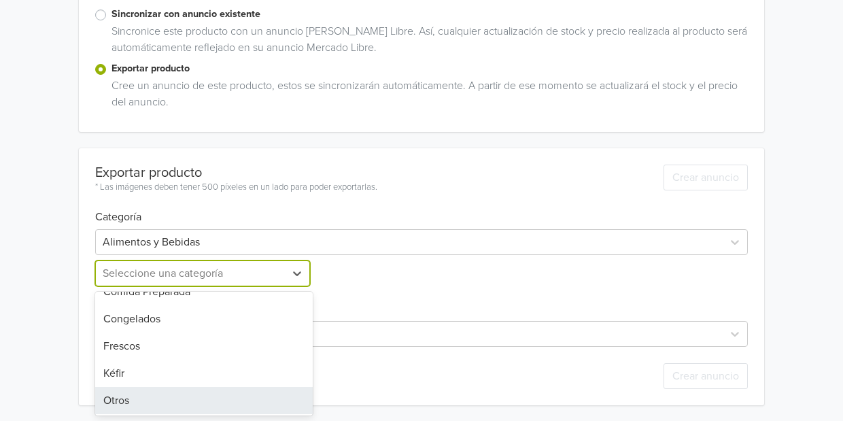
click at [117, 399] on div "Otros" at bounding box center [204, 400] width 218 height 27
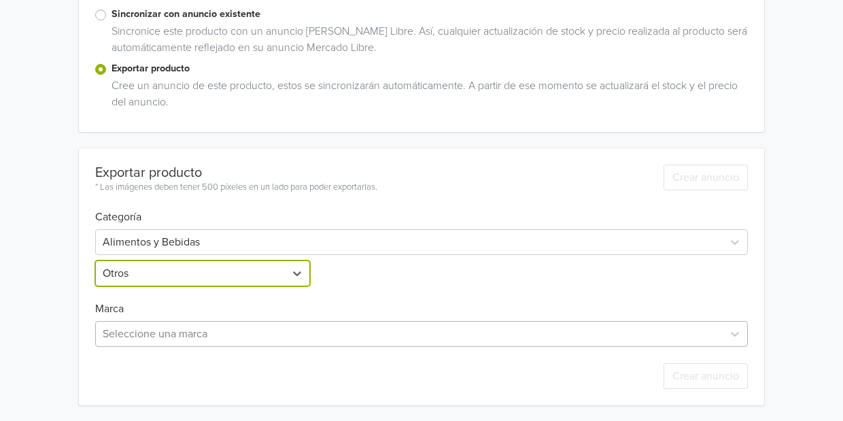
click at [150, 338] on div at bounding box center [409, 333] width 613 height 19
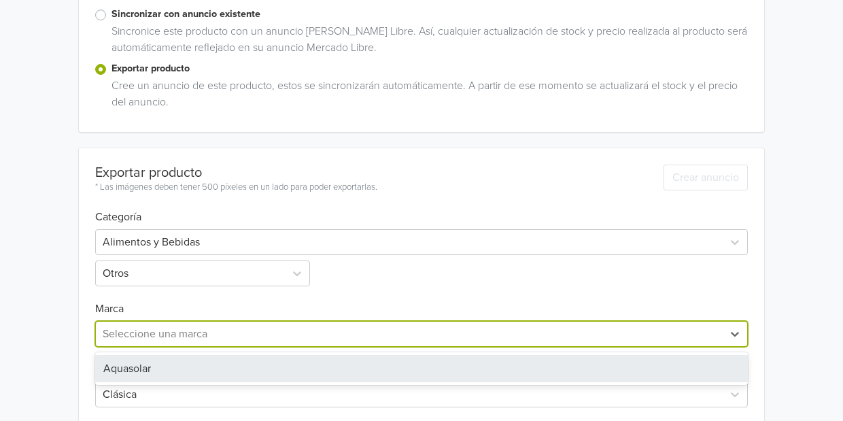
click at [142, 358] on div "Aquasolar" at bounding box center [421, 368] width 653 height 27
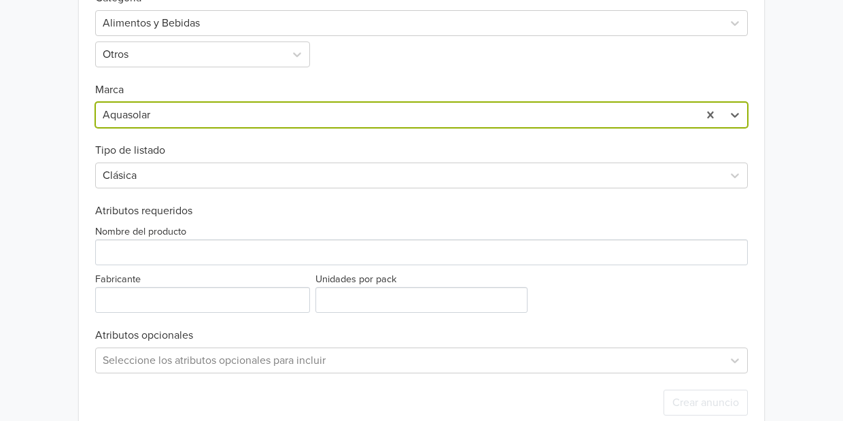
scroll to position [515, 0]
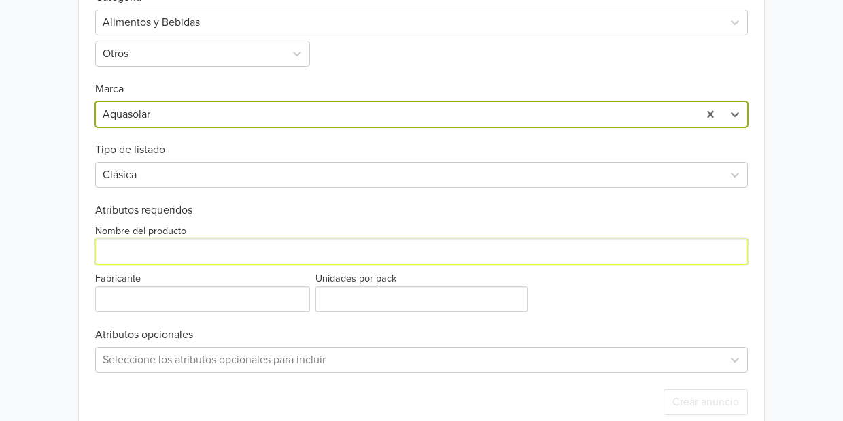
click at [146, 249] on input "Nombre del producto" at bounding box center [421, 252] width 653 height 26
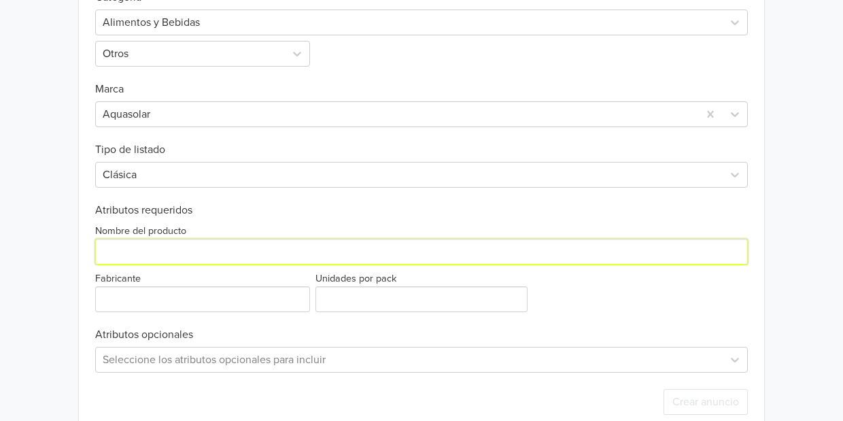
paste input "VeggiMilk Banana 600 g"
type input "VeggiMilk Banana 600 g"
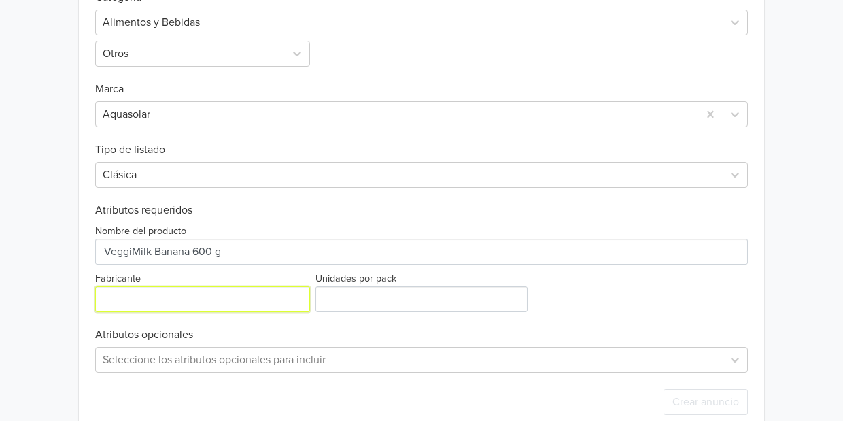
click at [139, 309] on input "Fabricante" at bounding box center [202, 299] width 215 height 26
type input "Aquasolar"
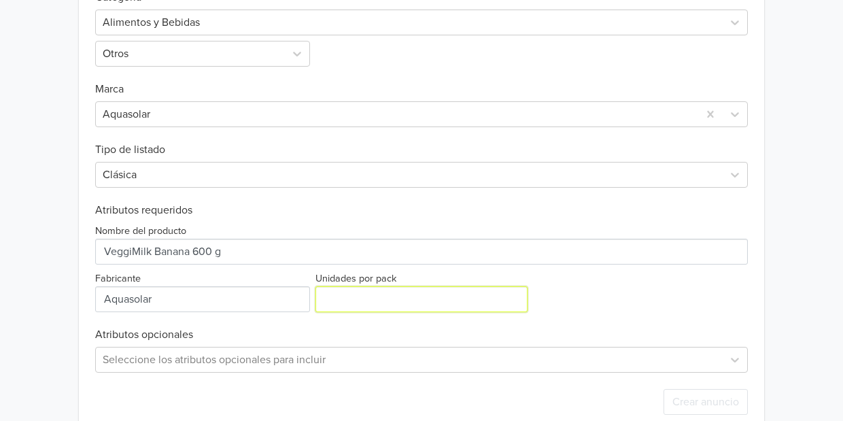
click at [361, 294] on input "Unidades por pack" at bounding box center [422, 299] width 212 height 26
type input "1"
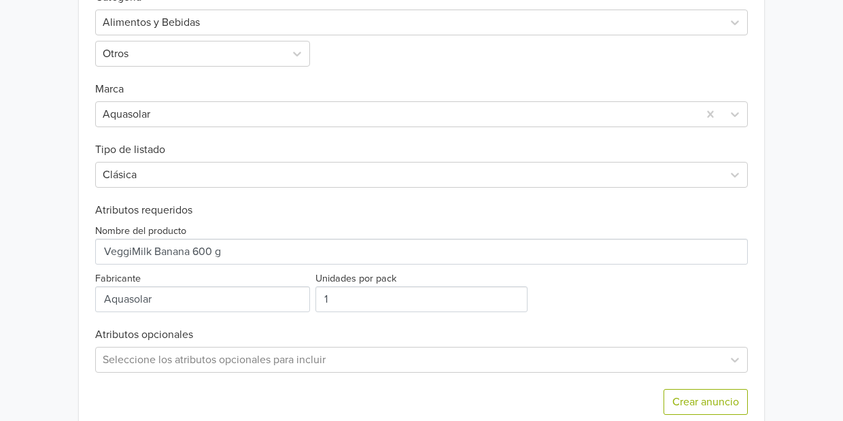
click at [322, 320] on div "Exportar producto * Las imágenes deben tener 500 píxeles en un lado para poder …" at bounding box center [421, 180] width 653 height 503
click at [680, 409] on button "Crear anuncio" at bounding box center [706, 402] width 84 height 26
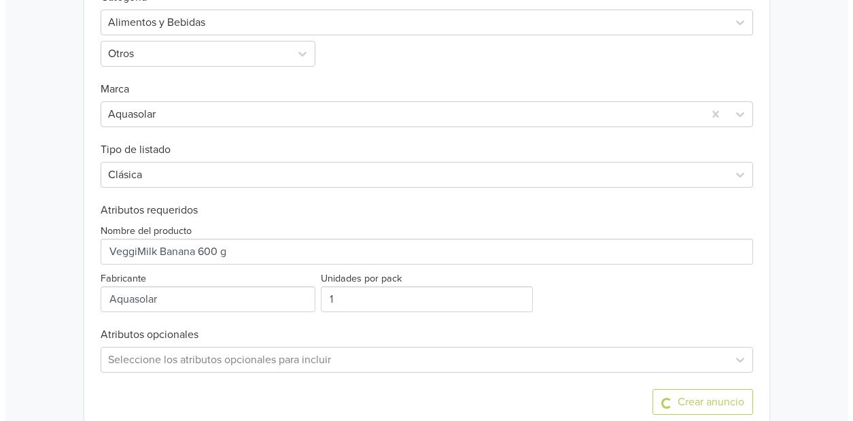
scroll to position [0, 0]
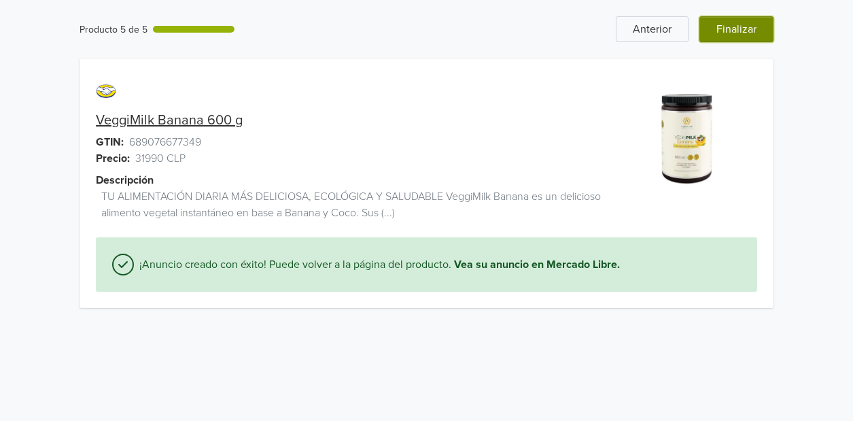
click at [751, 31] on button "Finalizar" at bounding box center [737, 29] width 74 height 26
